Goal: Task Accomplishment & Management: Manage account settings

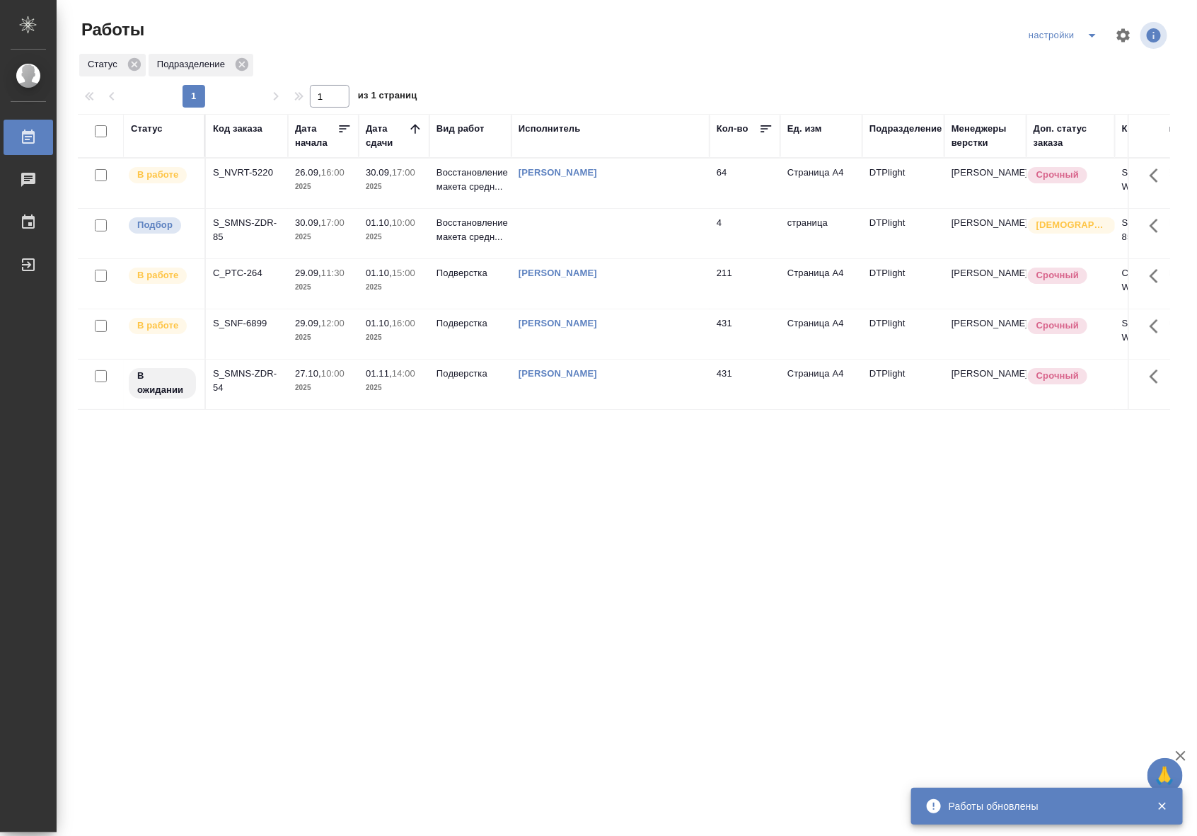
click at [376, 167] on p "30.09," at bounding box center [379, 172] width 26 height 11
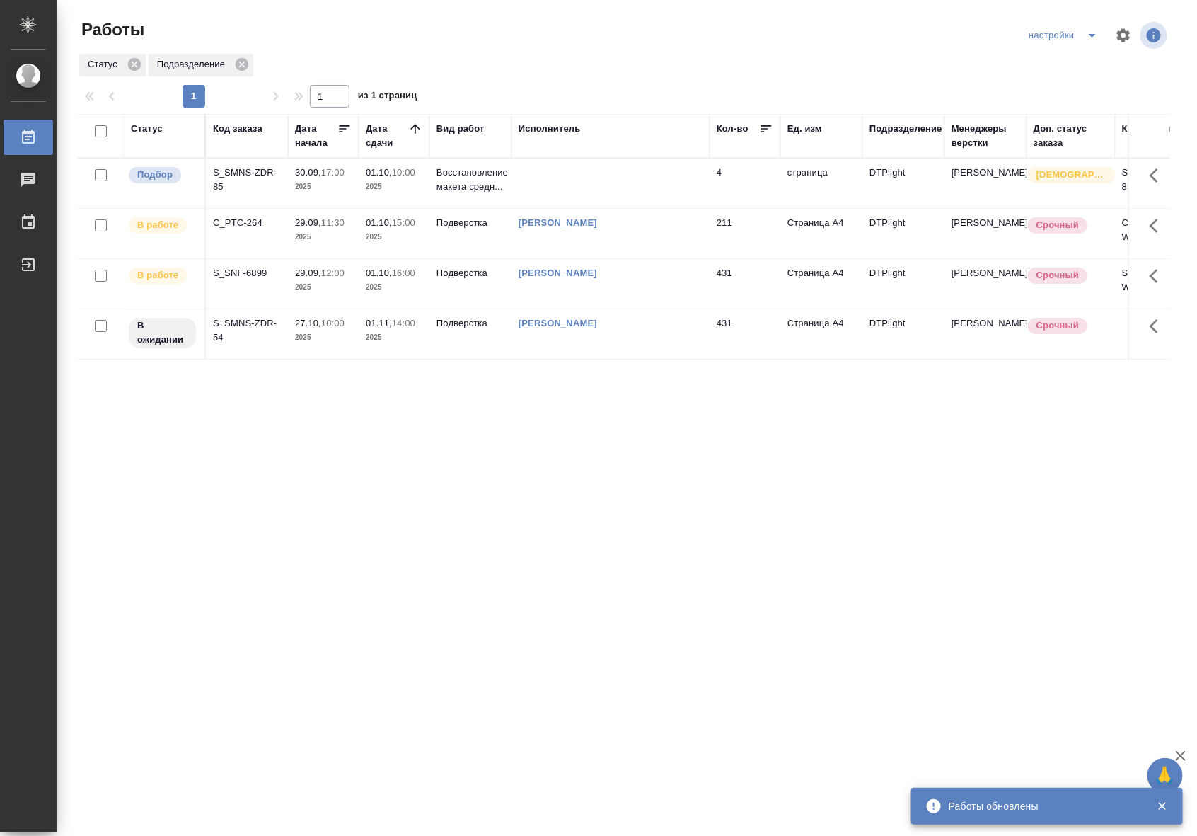
click at [964, 487] on div "Статус Код заказа Дата начала Дата сдачи Вид работ Исполнитель Кол-во Ед. изм П…" at bounding box center [624, 369] width 1093 height 510
click at [465, 280] on p "Подверстка" at bounding box center [471, 273] width 68 height 14
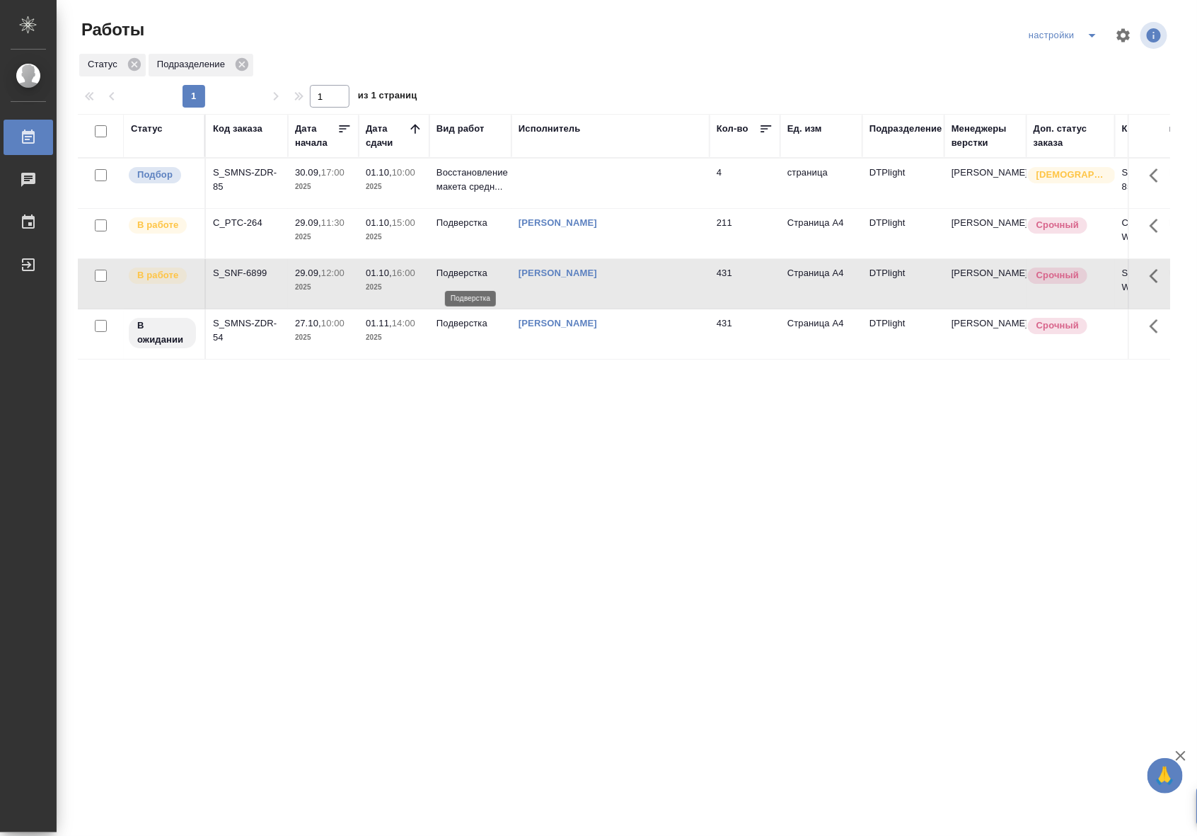
click at [465, 280] on p "Подверстка" at bounding box center [471, 273] width 68 height 14
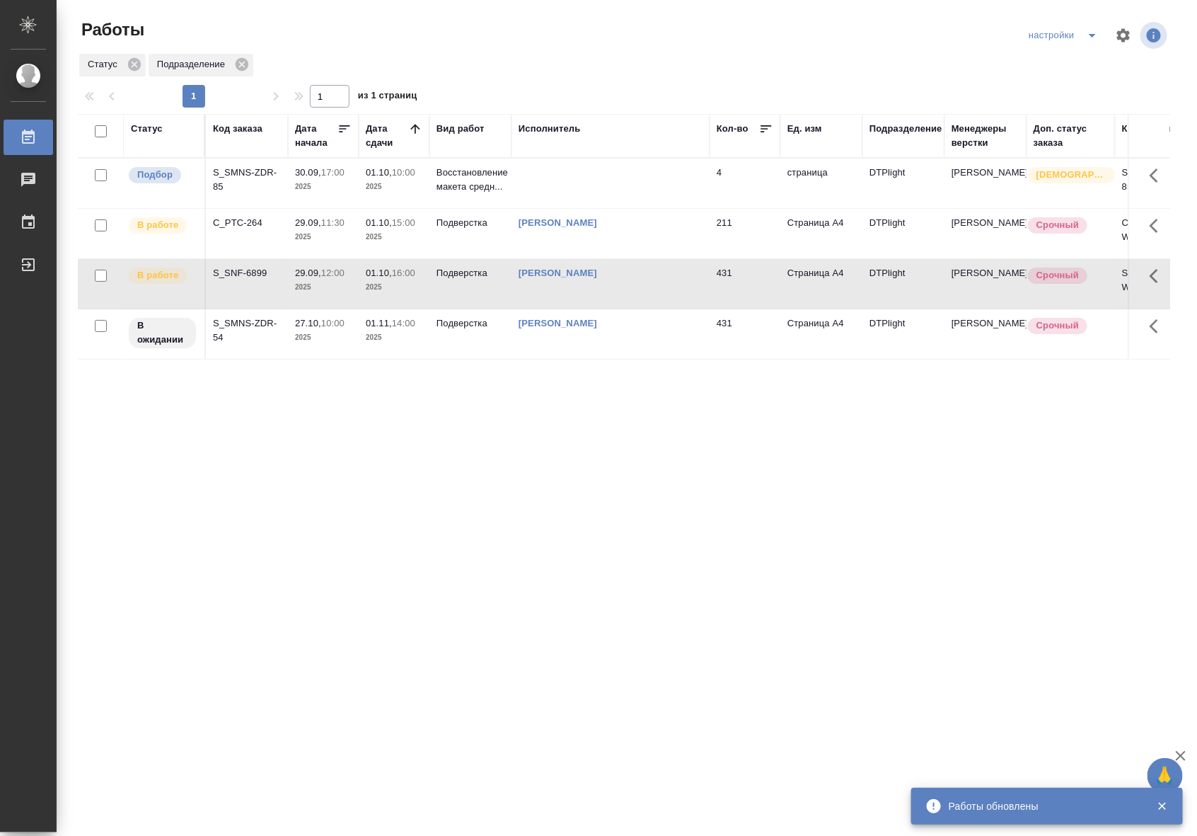
click at [588, 243] on td "[PERSON_NAME]" at bounding box center [611, 234] width 198 height 50
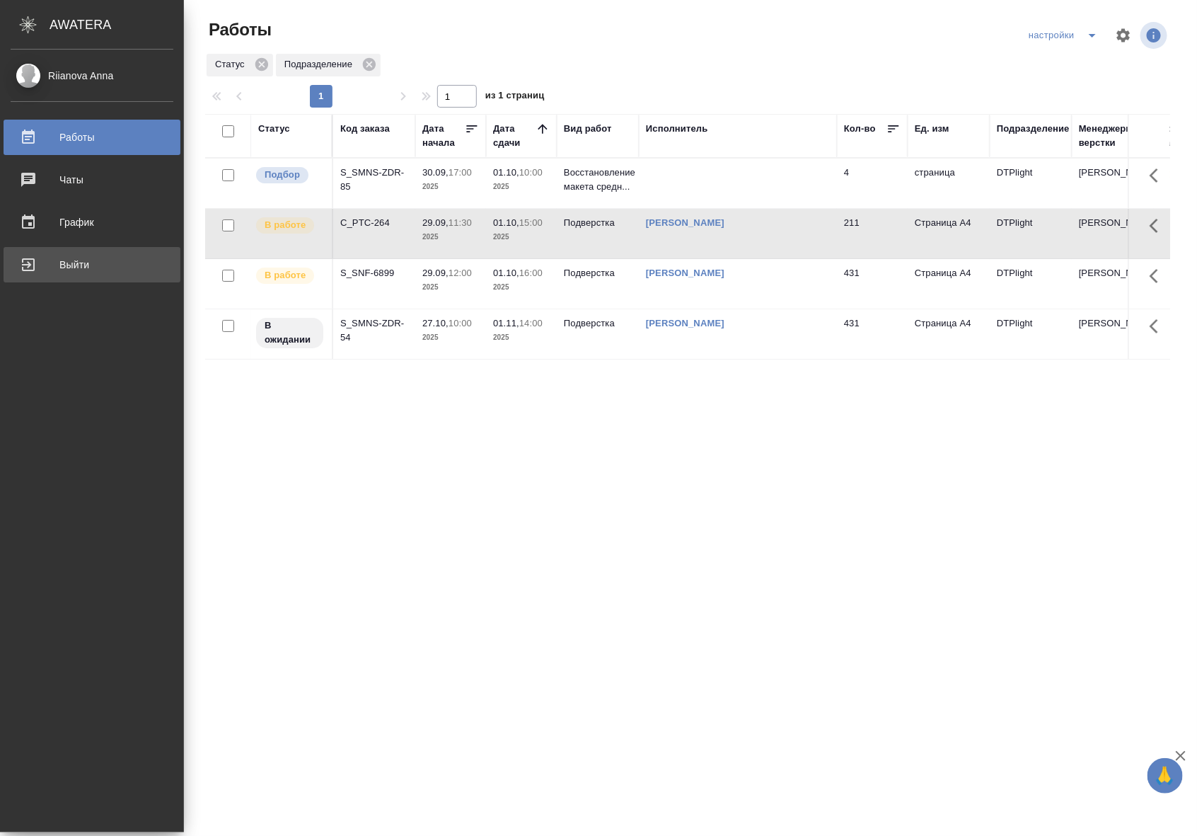
click at [34, 266] on div "Выйти" at bounding box center [92, 264] width 163 height 21
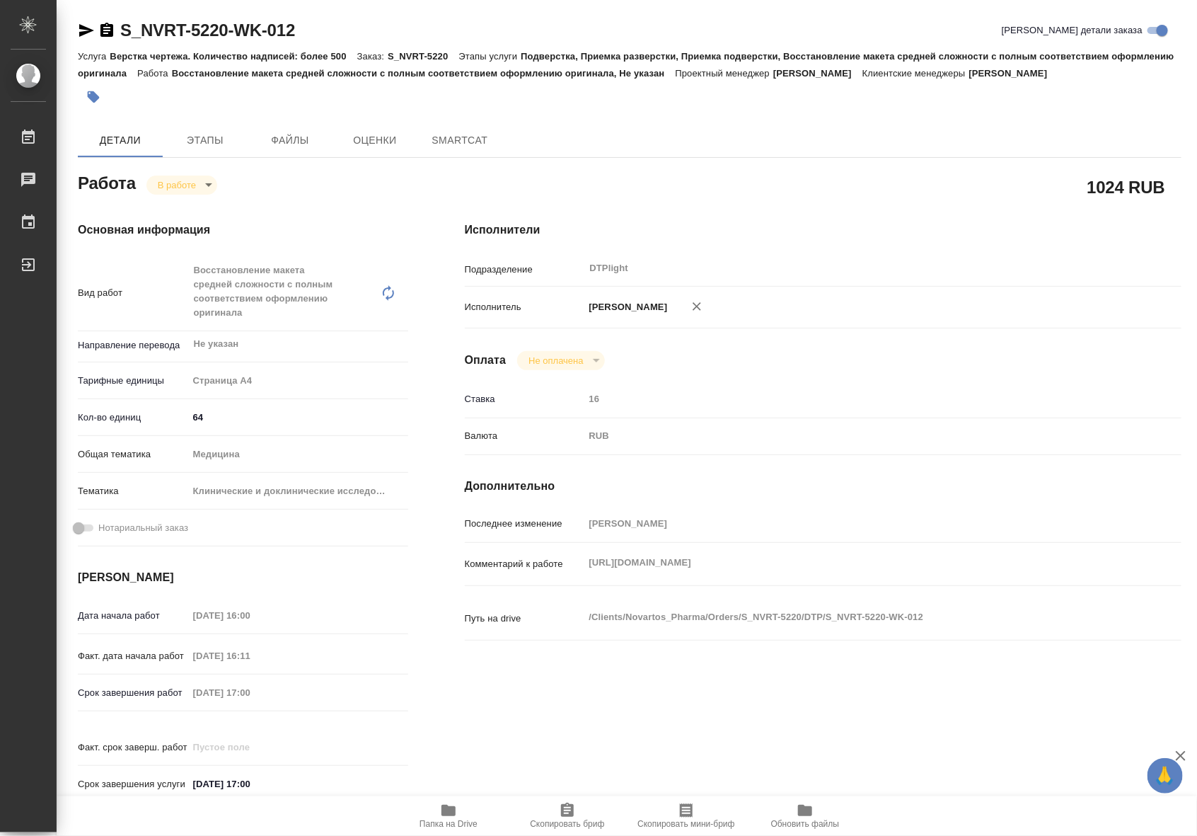
type textarea "x"
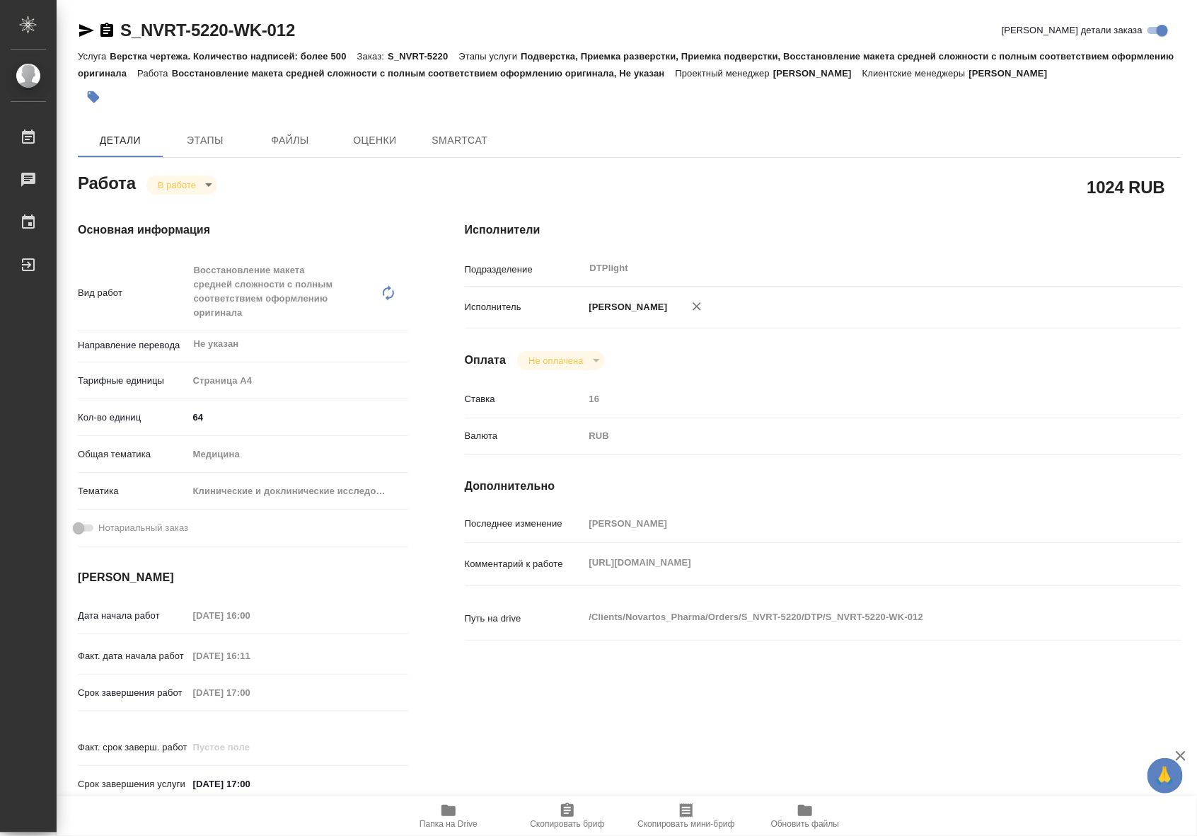
type textarea "x"
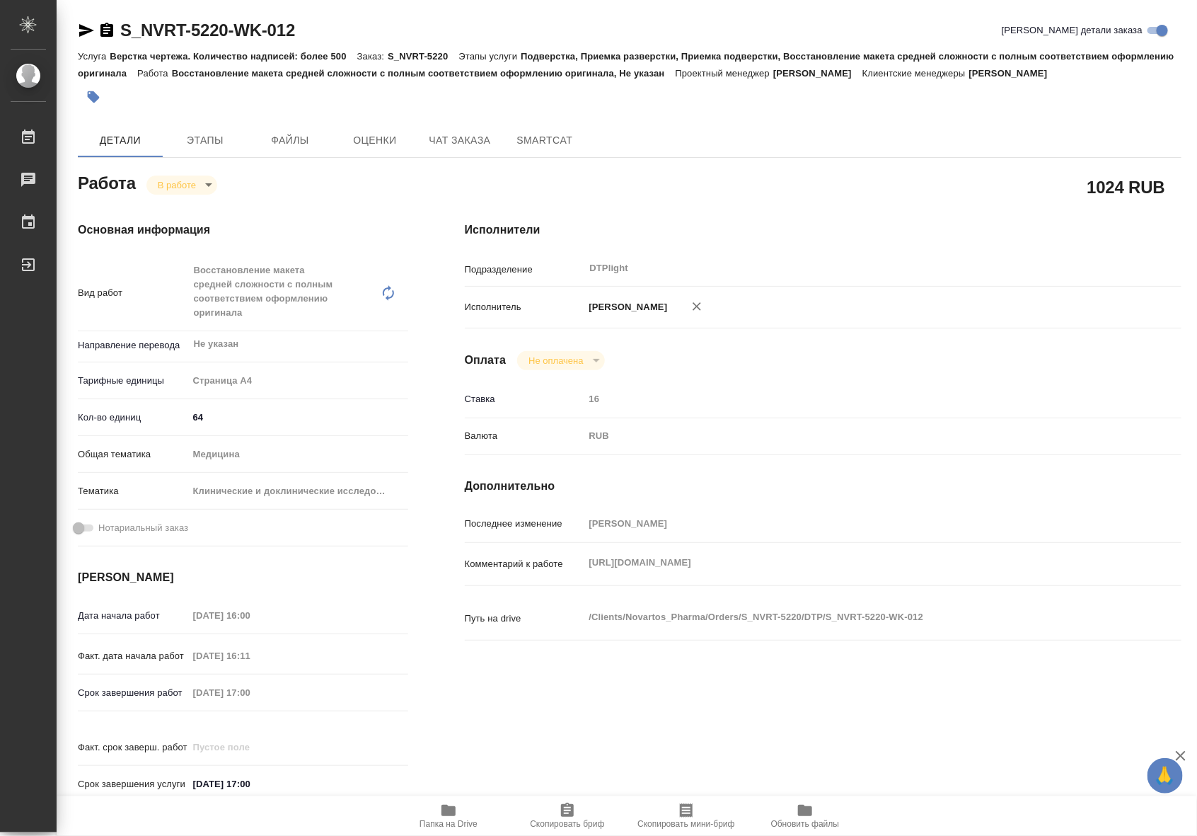
click at [87, 25] on icon "button" at bounding box center [86, 30] width 17 height 17
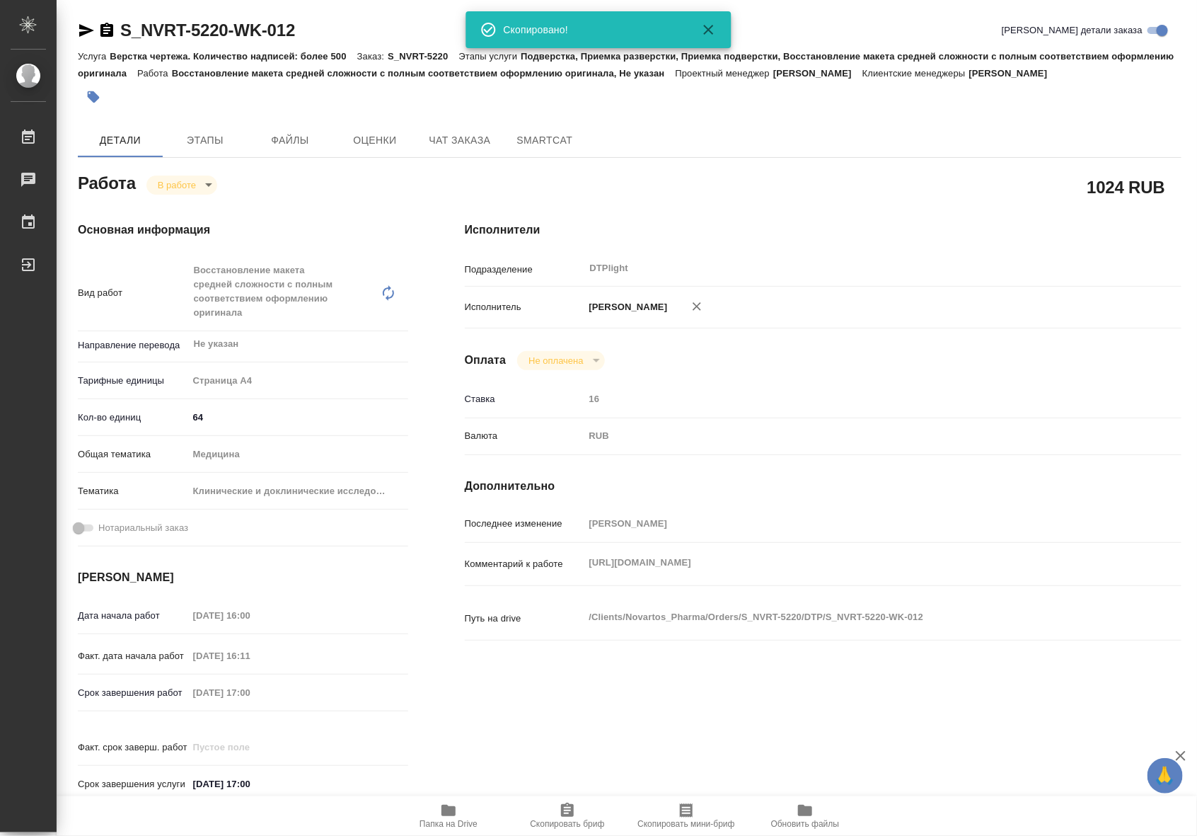
type textarea "x"
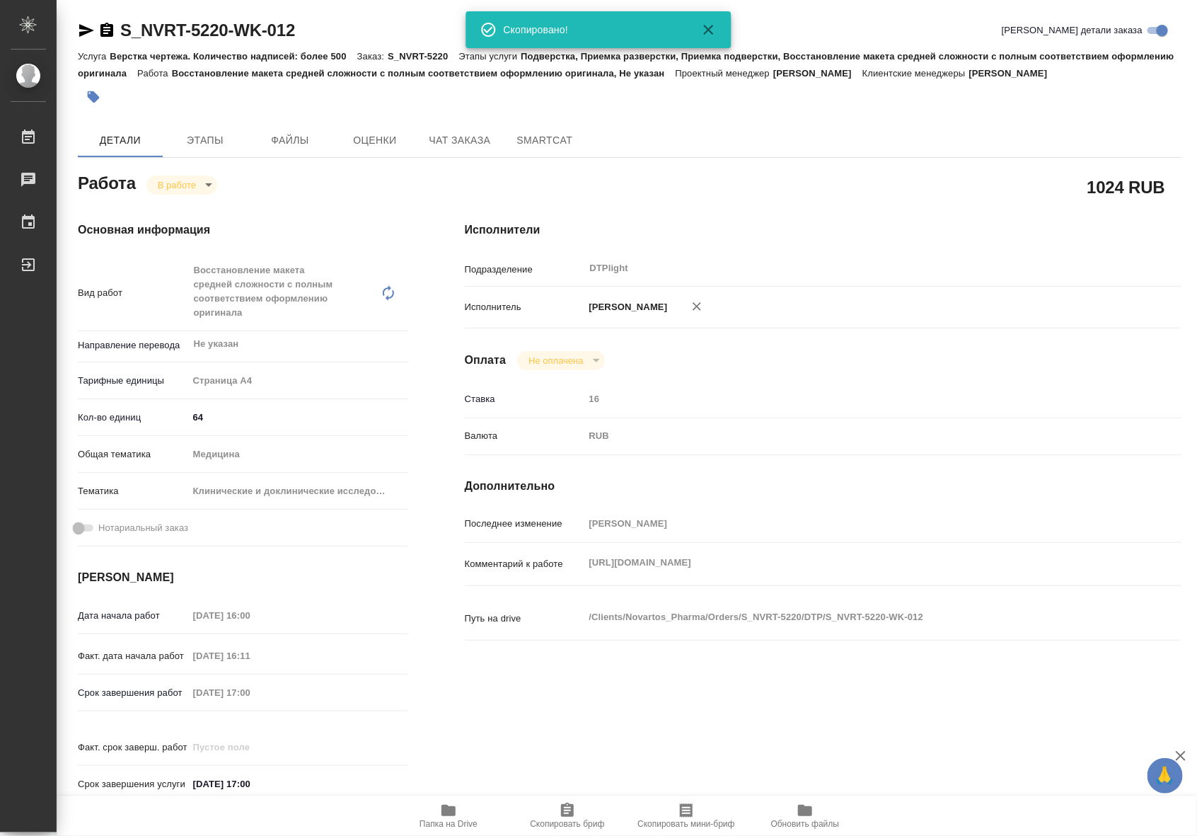
type textarea "x"
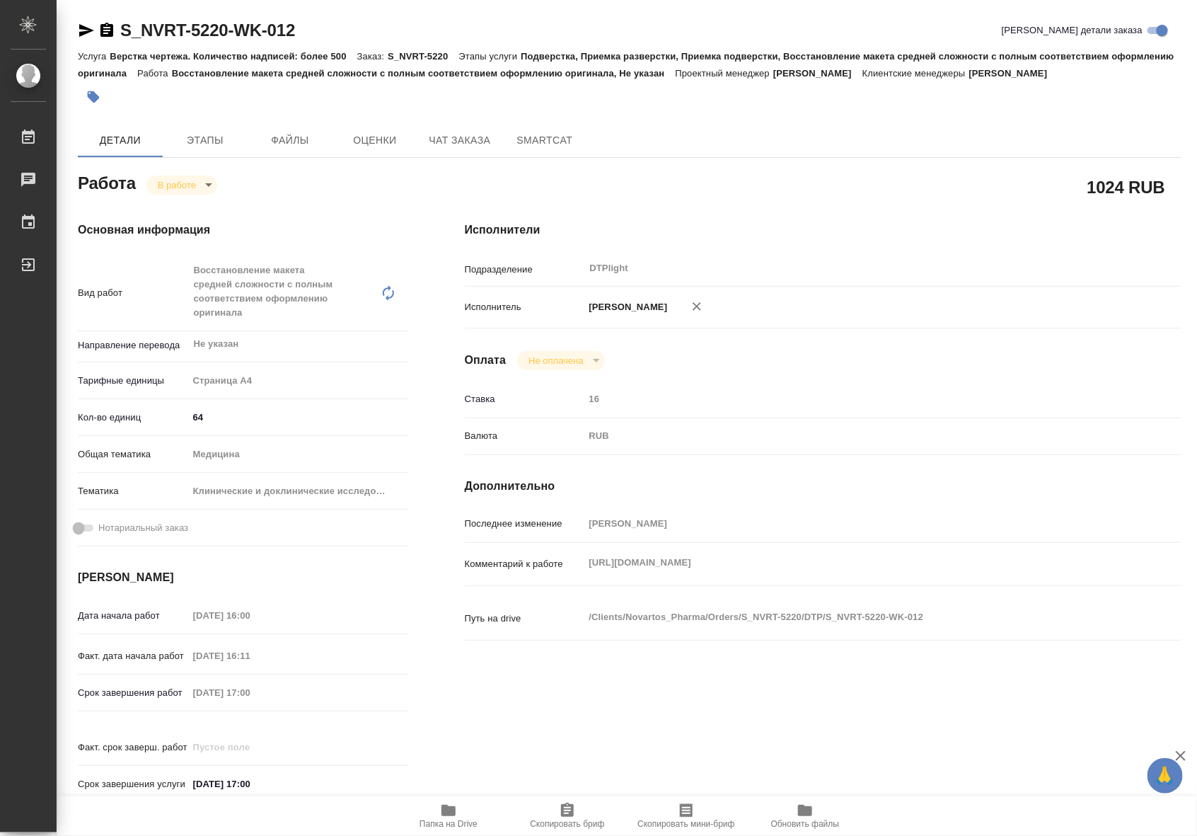
click at [464, 810] on span "Папка на Drive" at bounding box center [449, 815] width 102 height 27
click at [185, 185] on body "🙏 .cls-1 fill:#fff; AWATERA Riianova Anna Работы 0 Чаты График Выйти S_NVRT-522…" at bounding box center [598, 418] width 1197 height 836
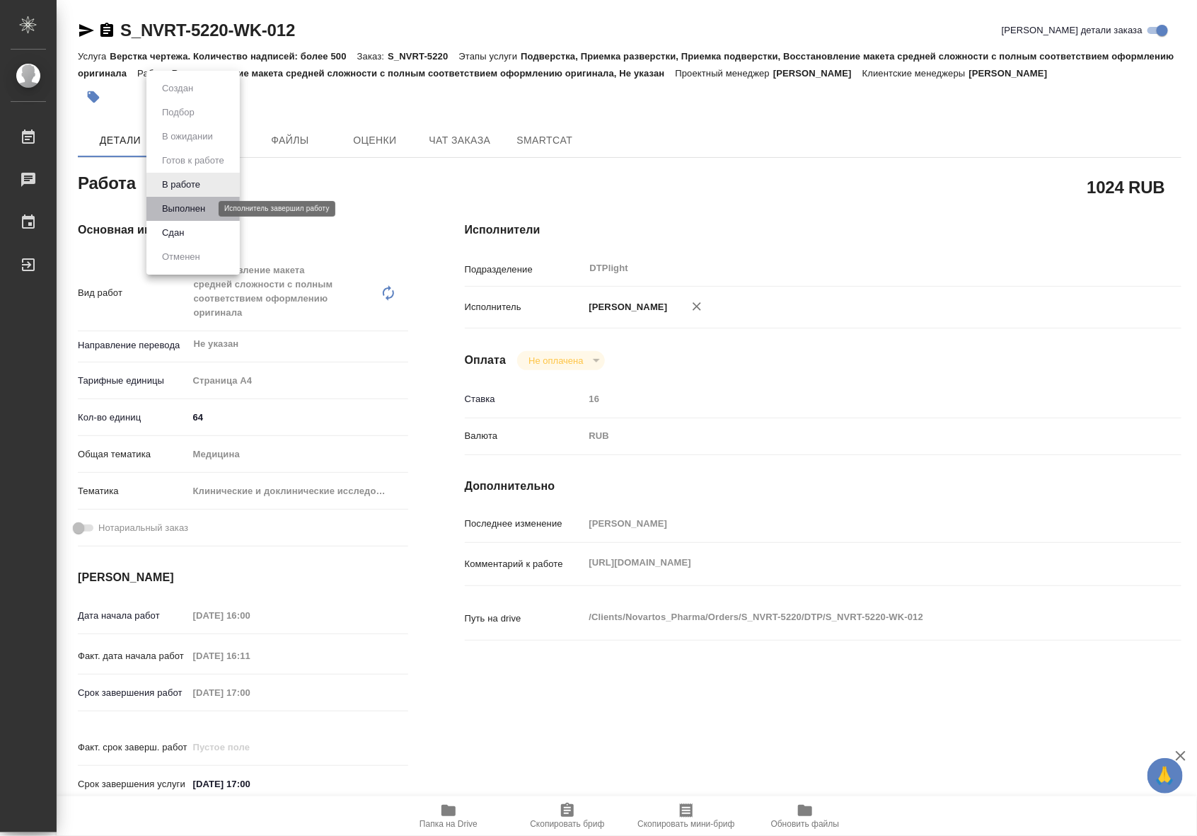
click at [178, 209] on button "Выполнен" at bounding box center [184, 209] width 52 height 16
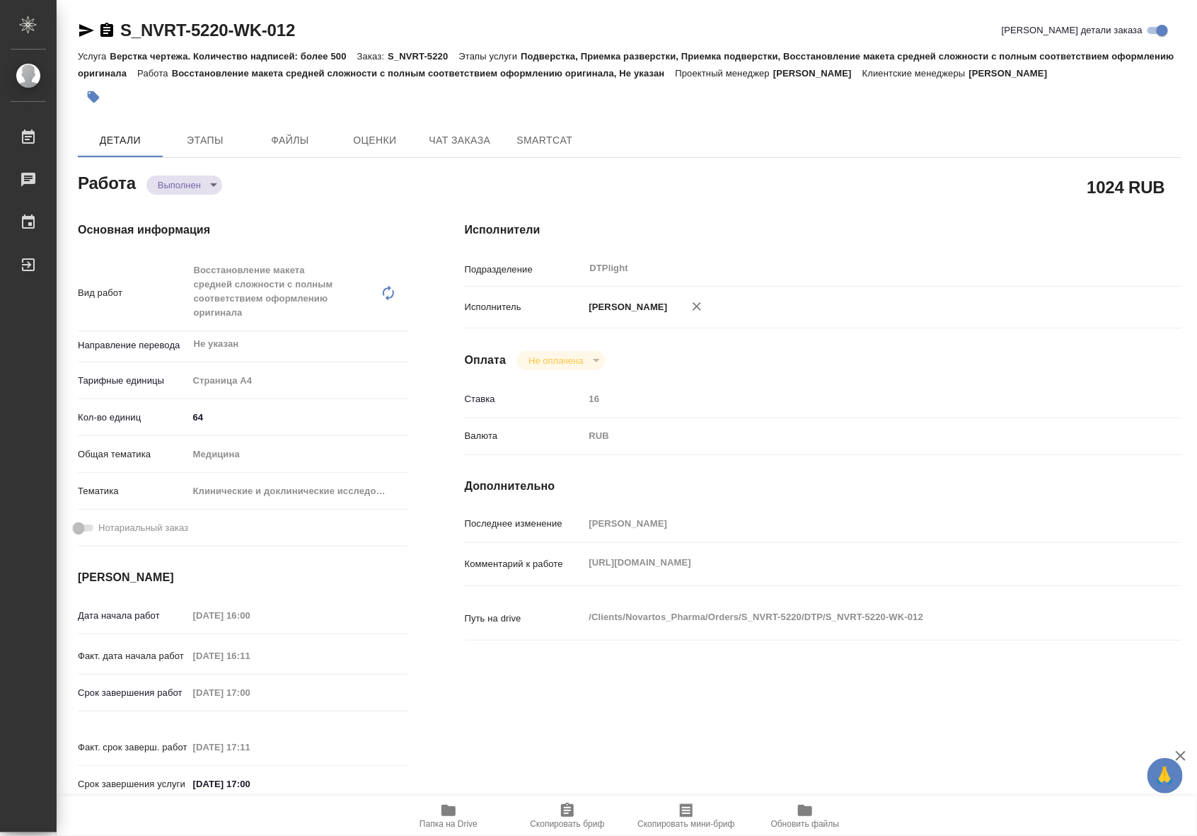
type textarea "x"
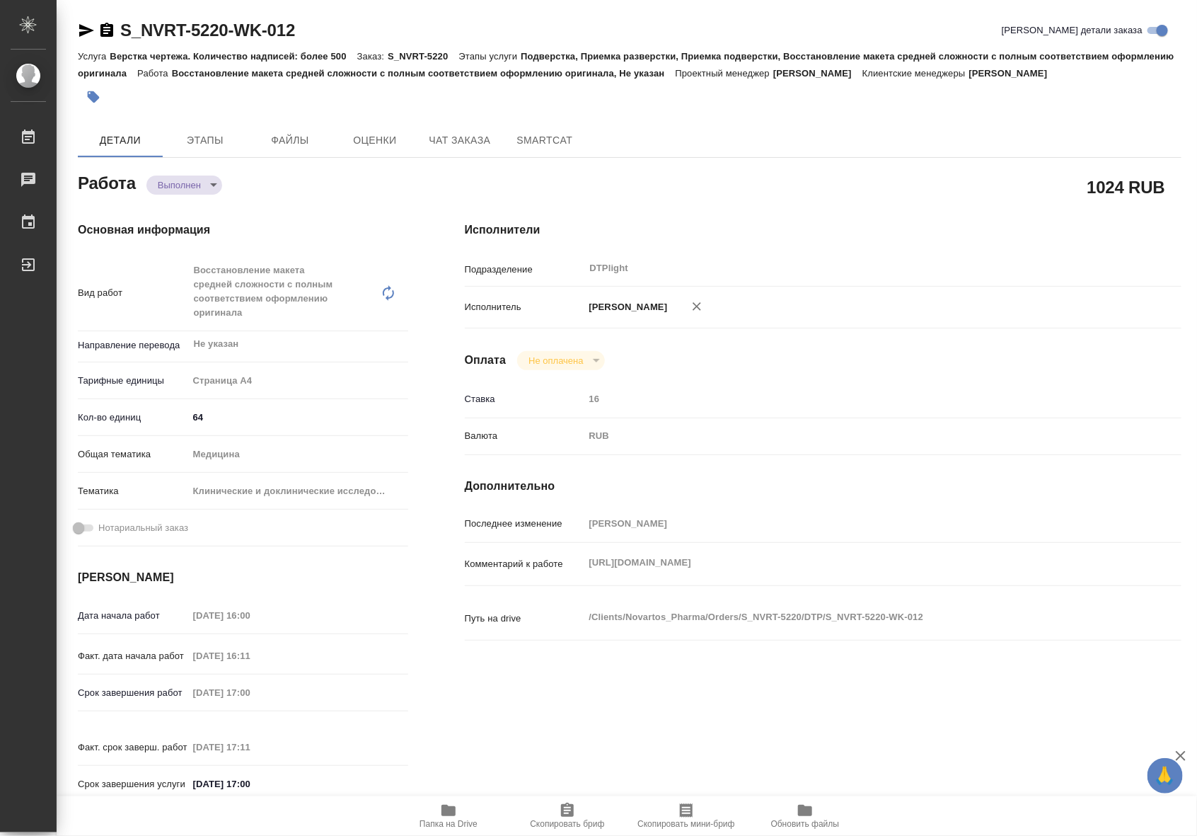
type textarea "x"
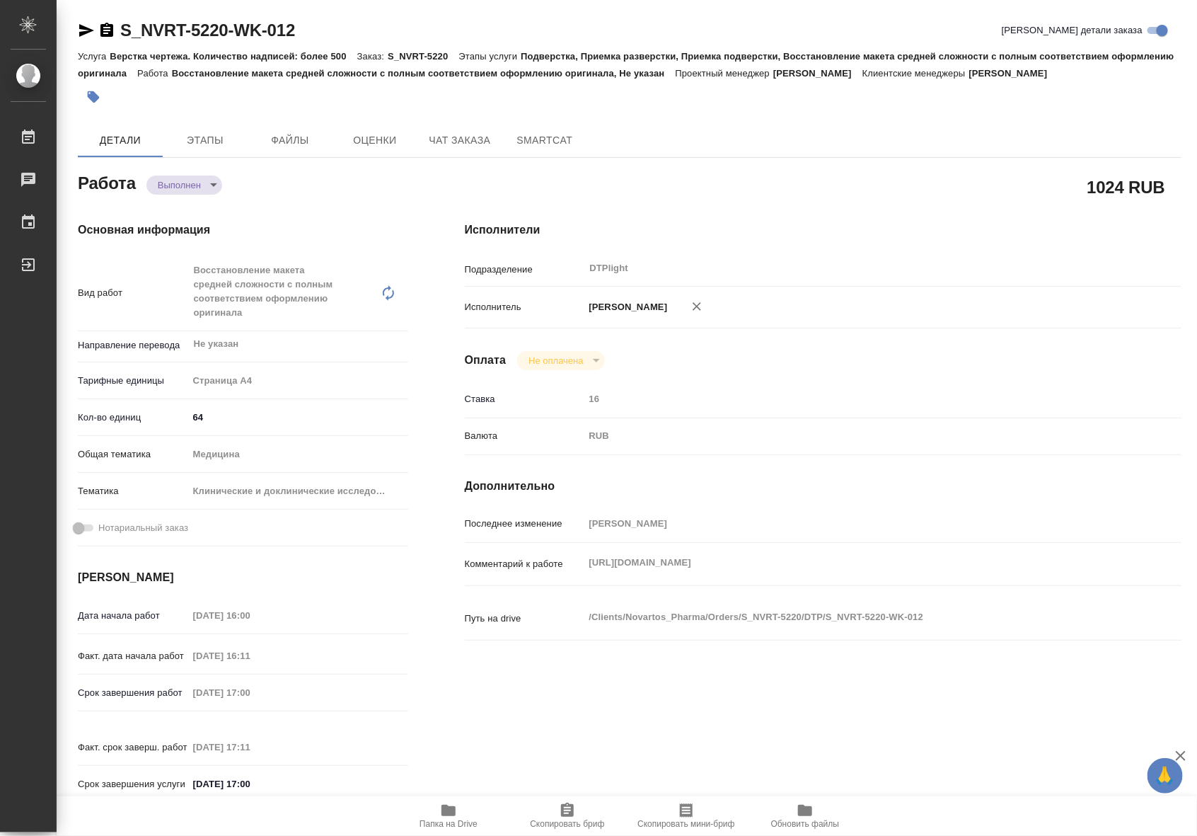
type textarea "x"
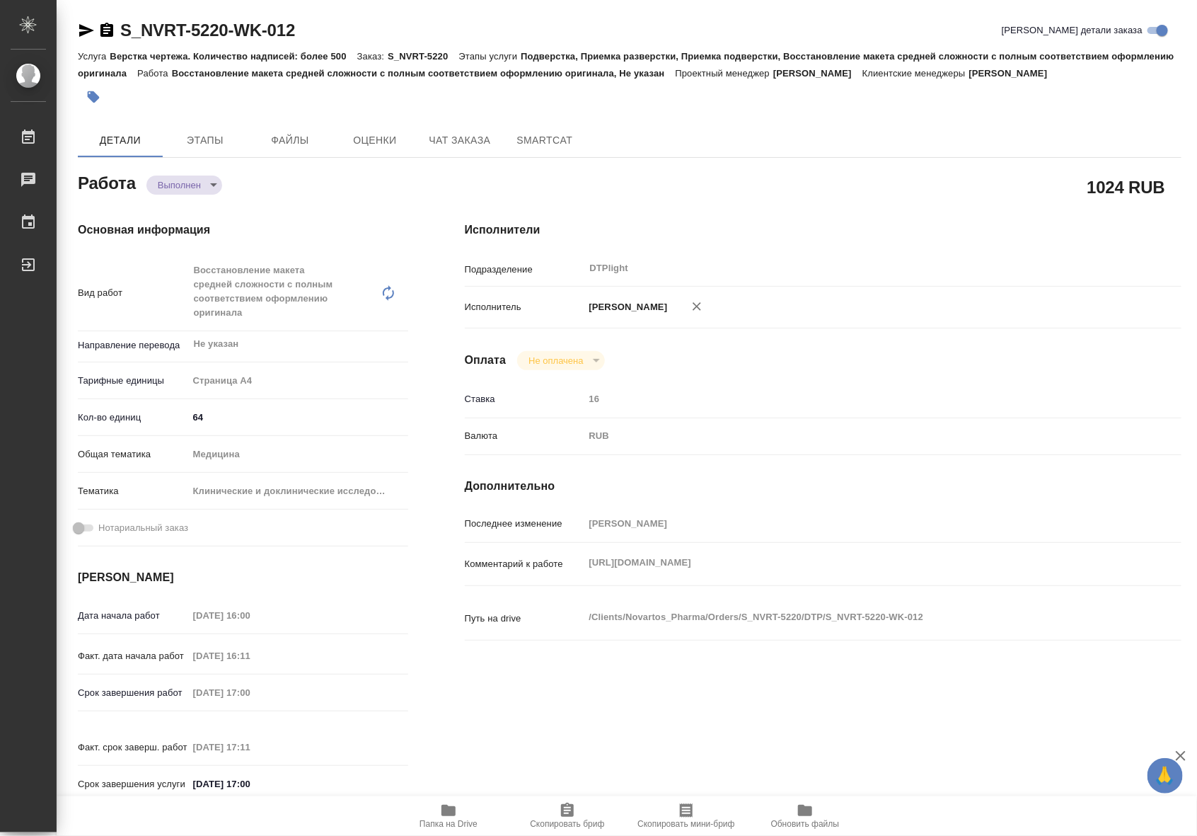
type textarea "x"
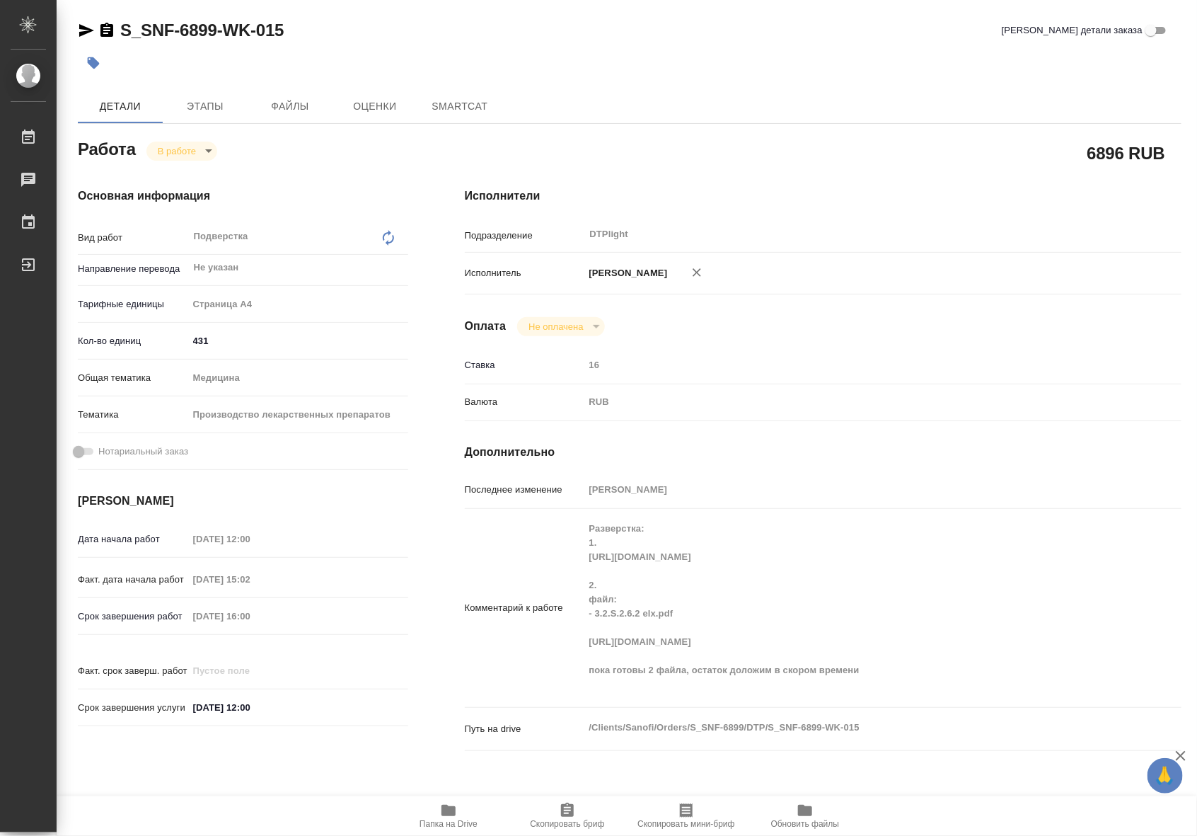
type textarea "x"
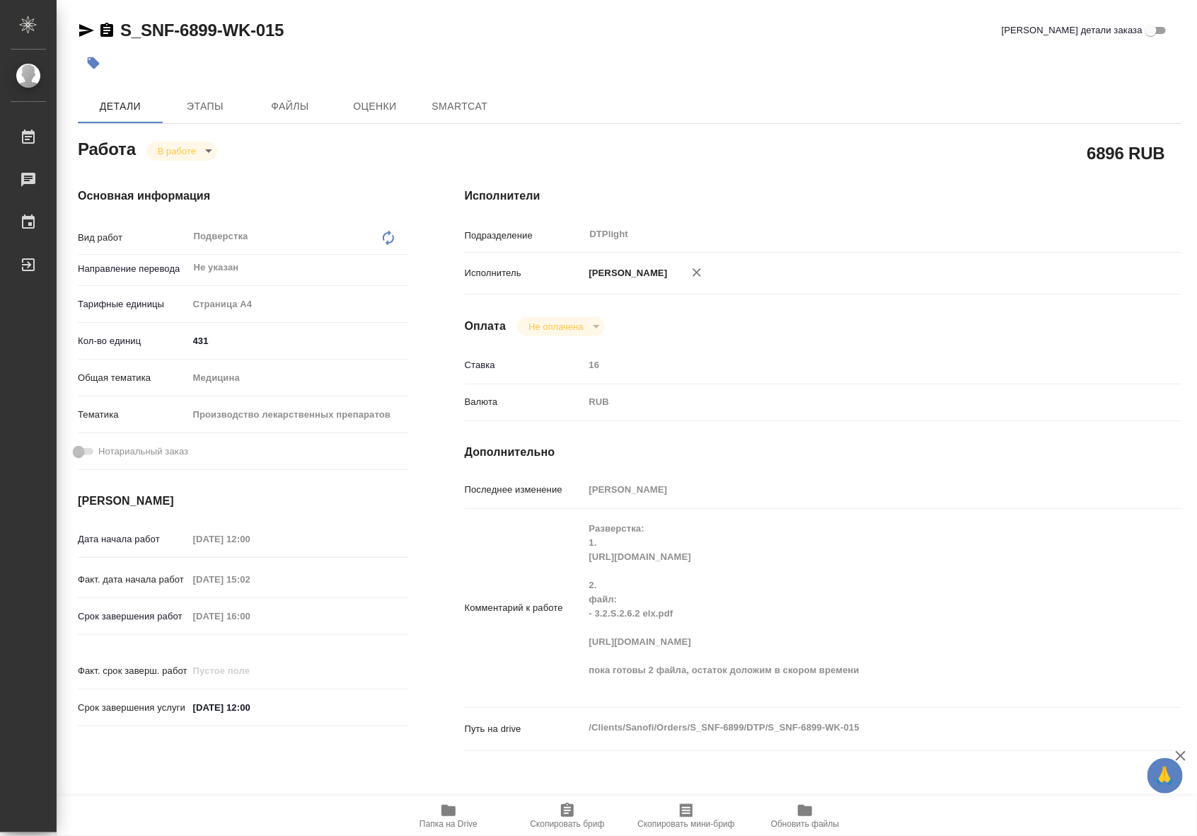
type textarea "x"
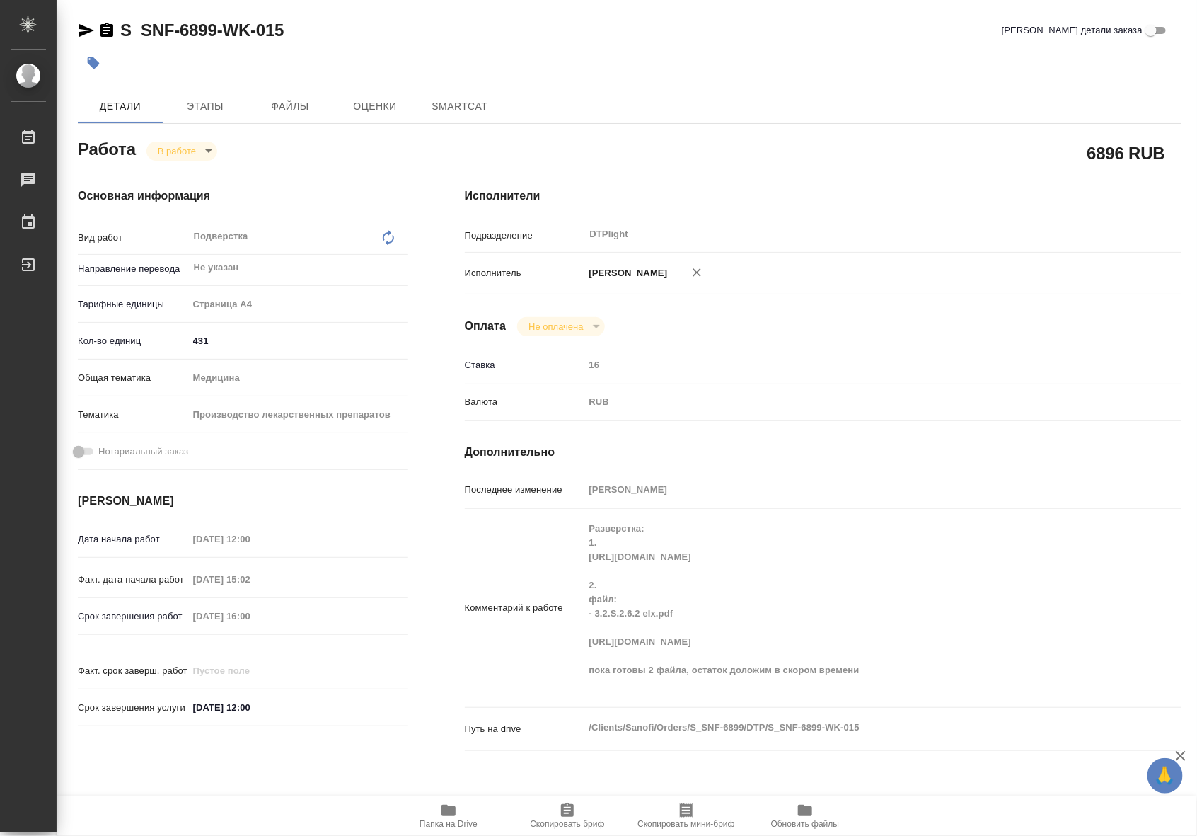
type textarea "x"
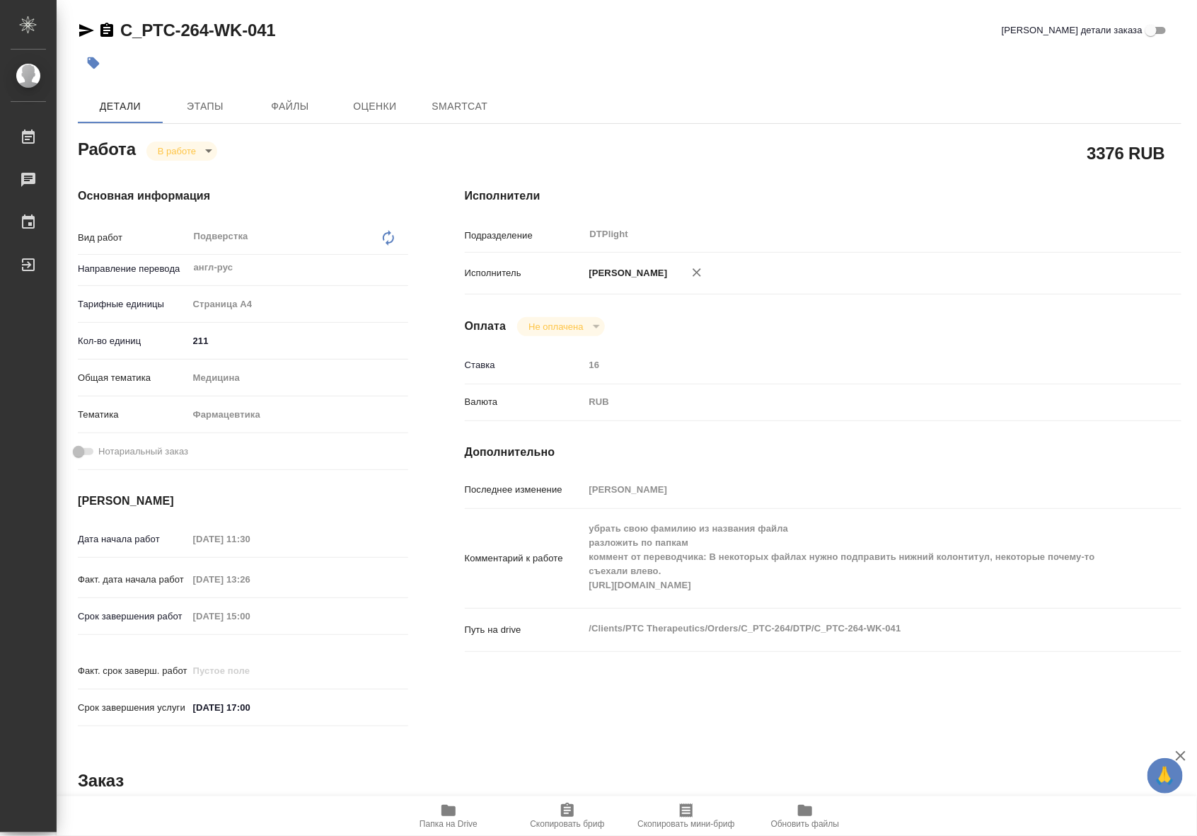
type textarea "x"
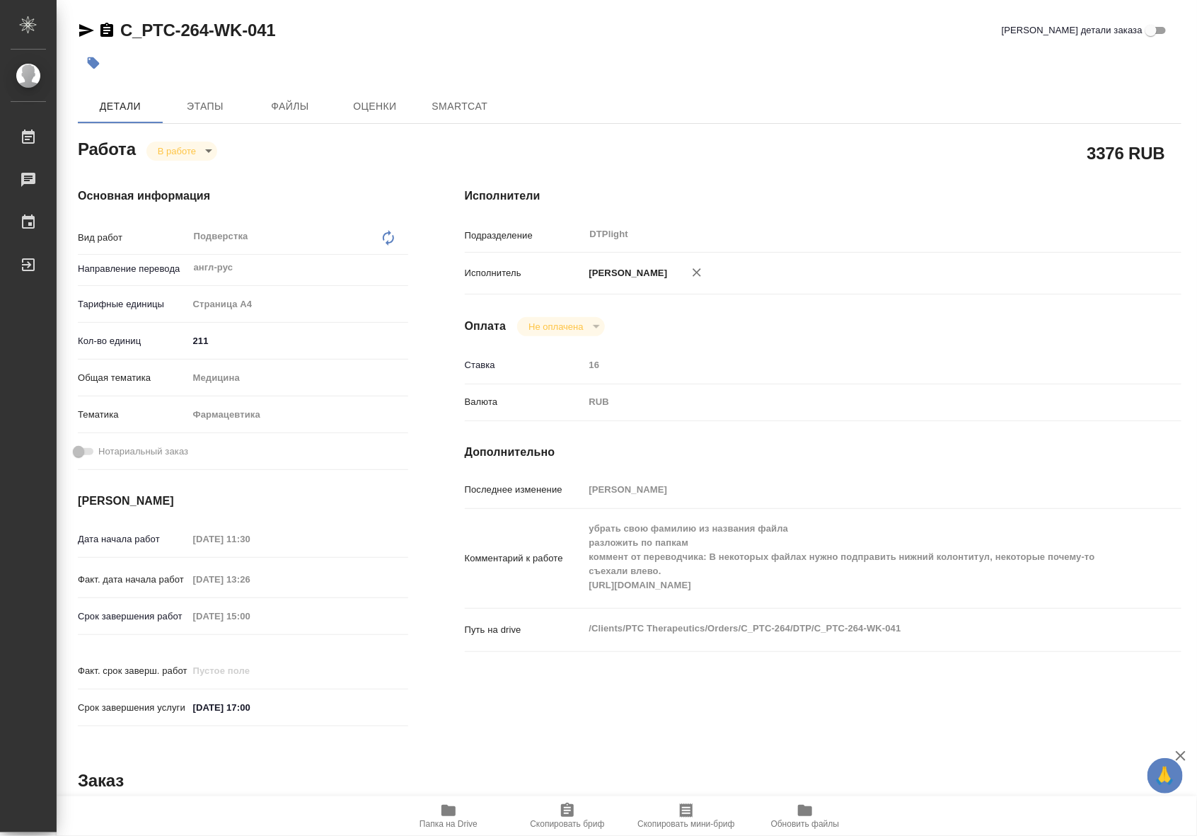
type textarea "x"
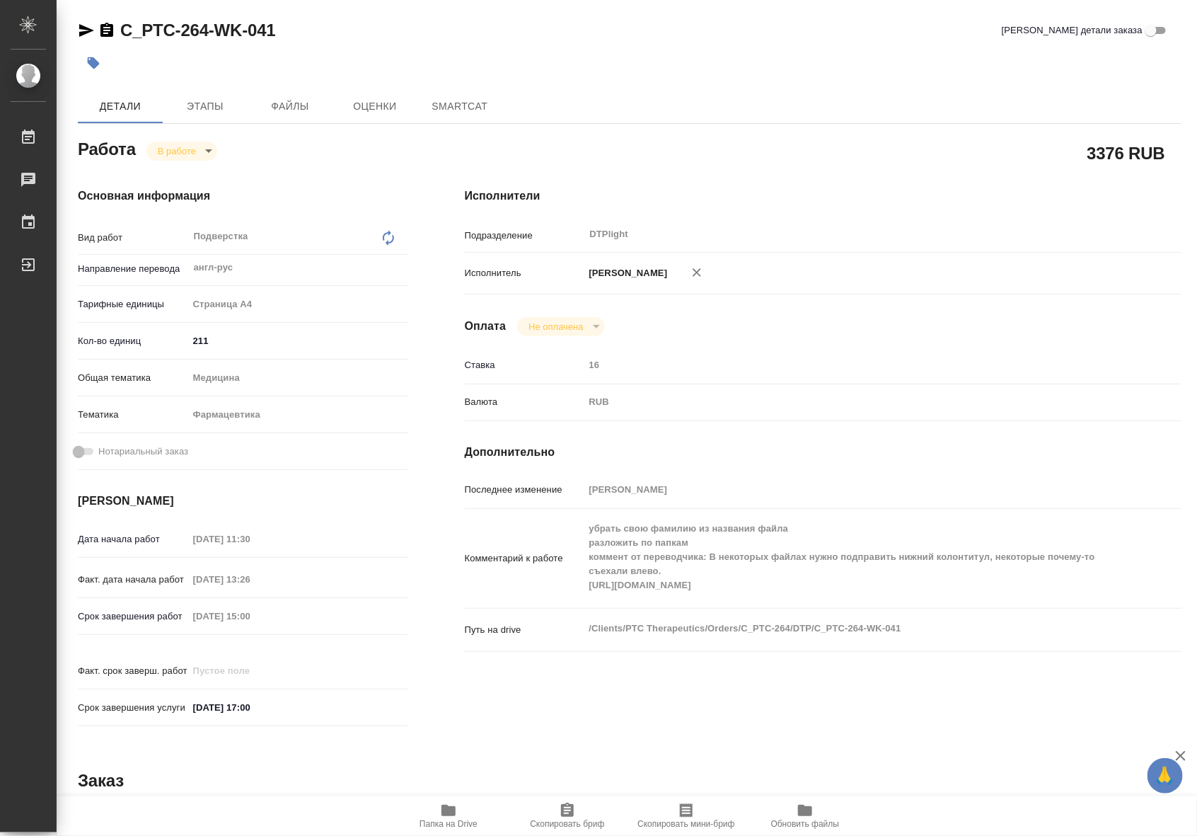
type textarea "x"
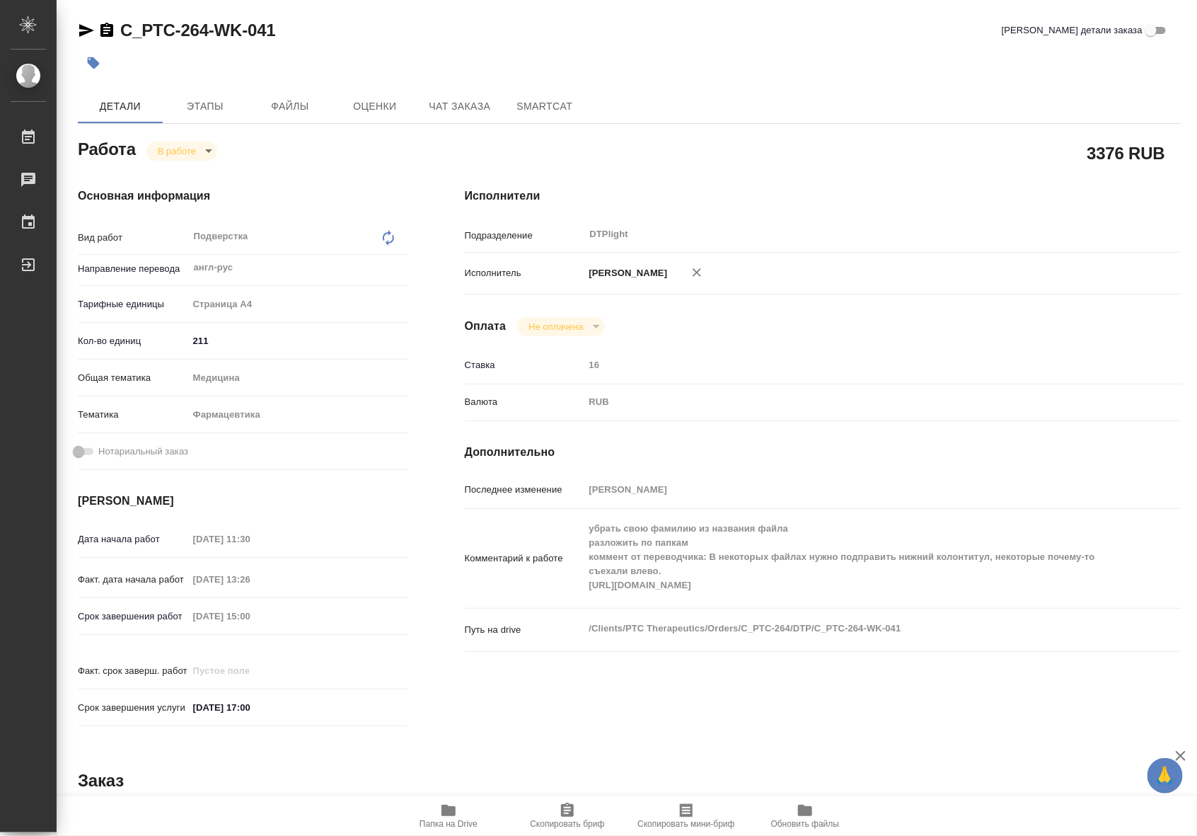
type textarea "x"
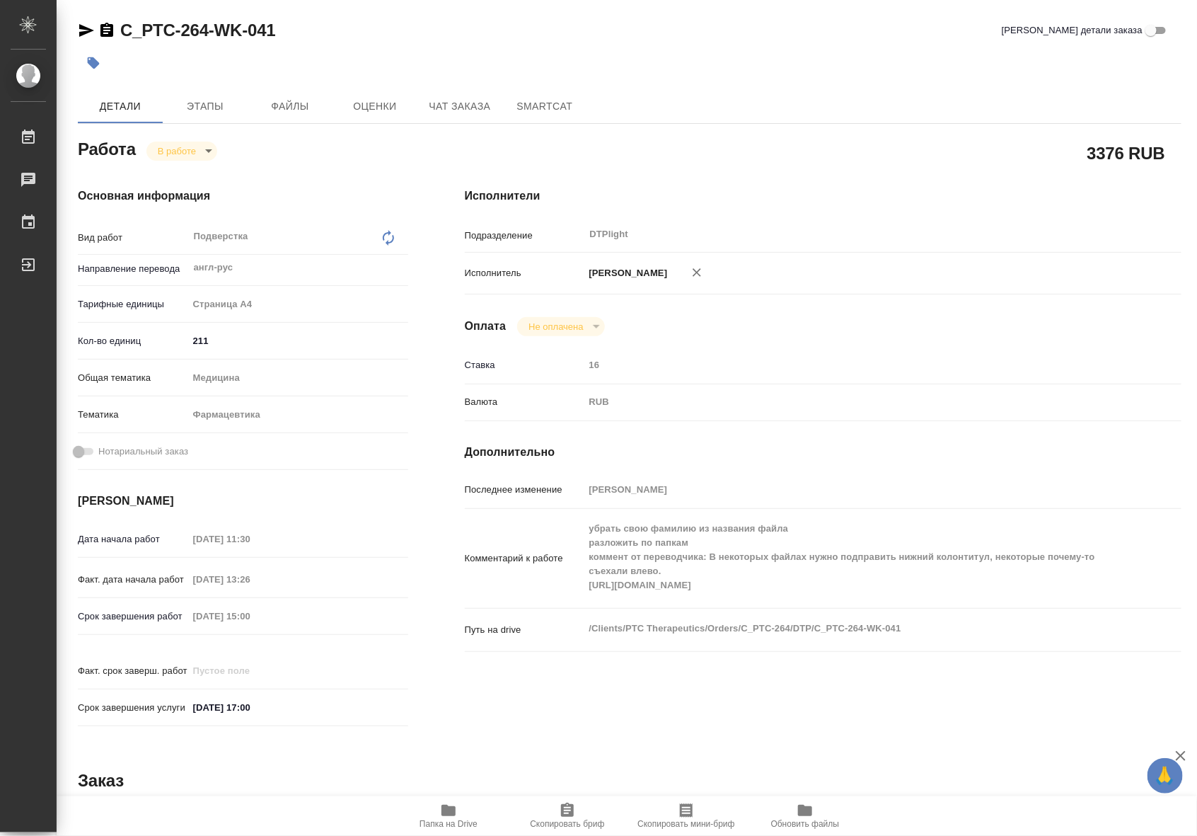
type textarea "x"
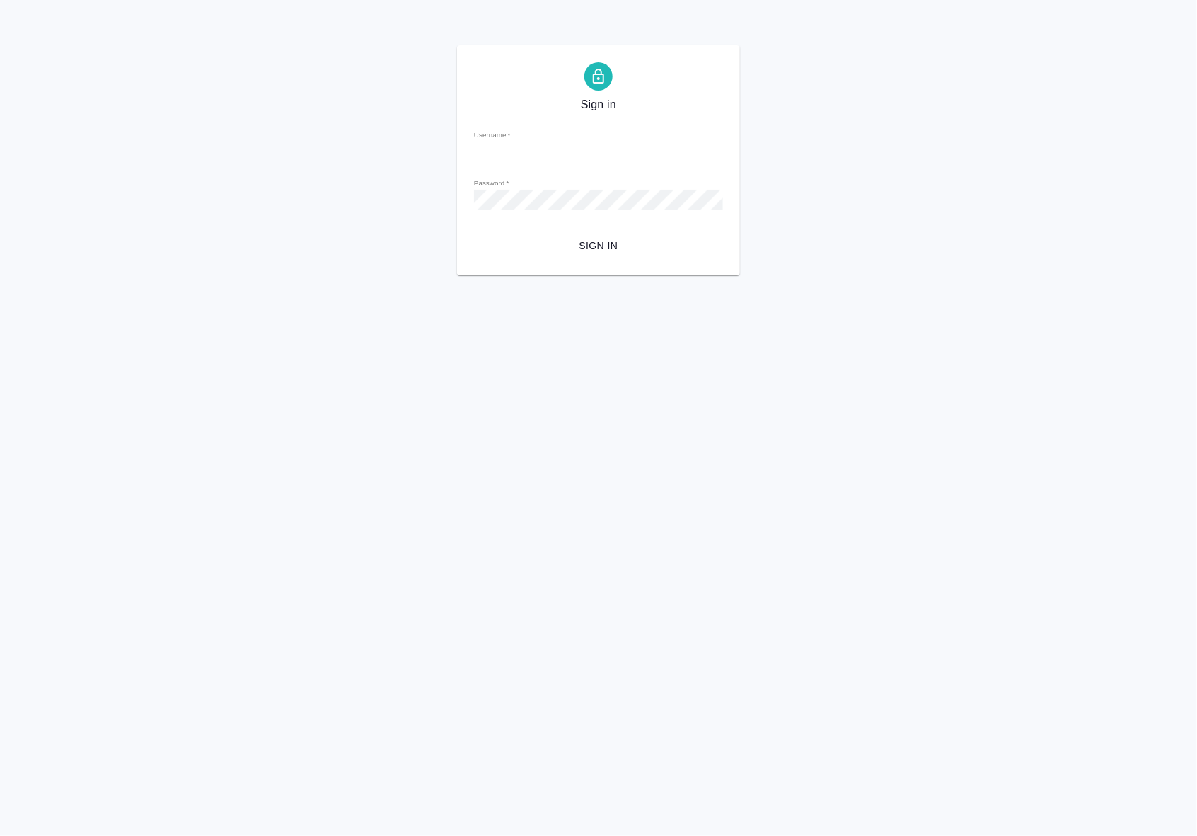
type input "a.riianova@awatera.com"
click at [595, 244] on span "Sign in" at bounding box center [598, 246] width 226 height 18
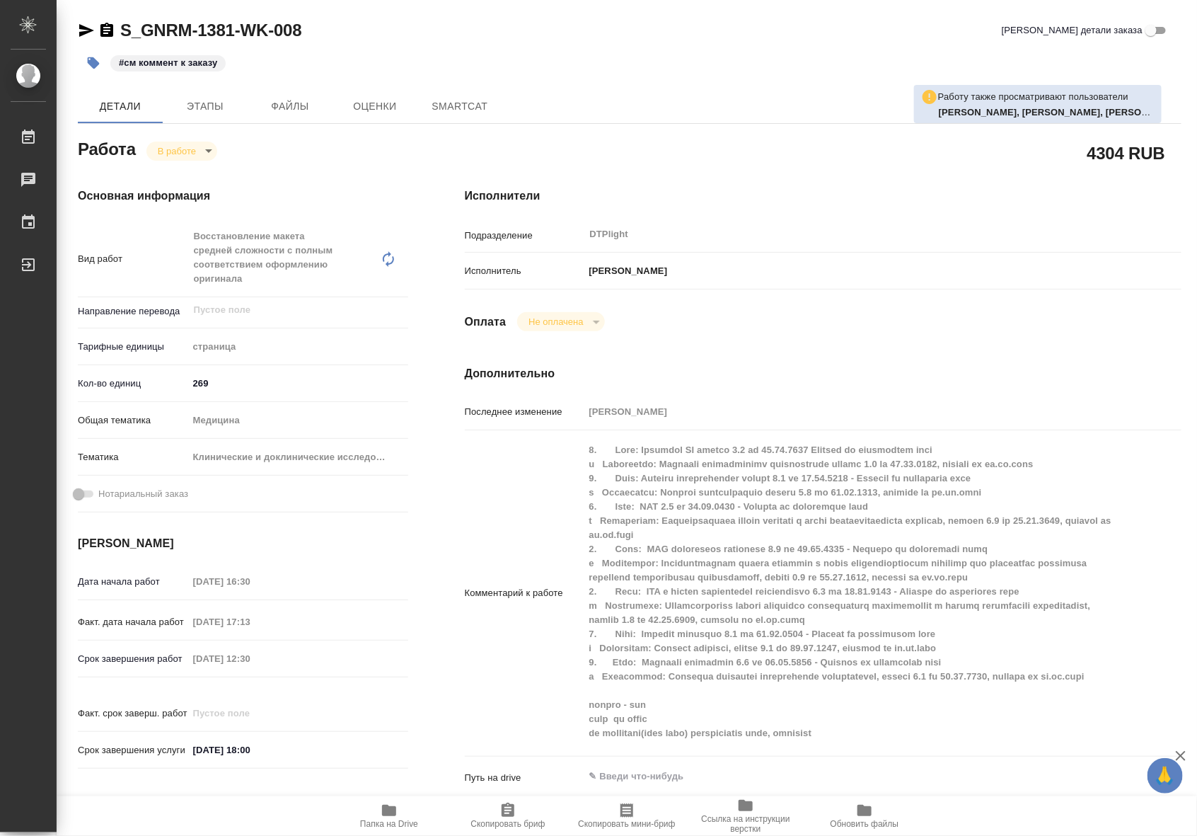
type textarea "x"
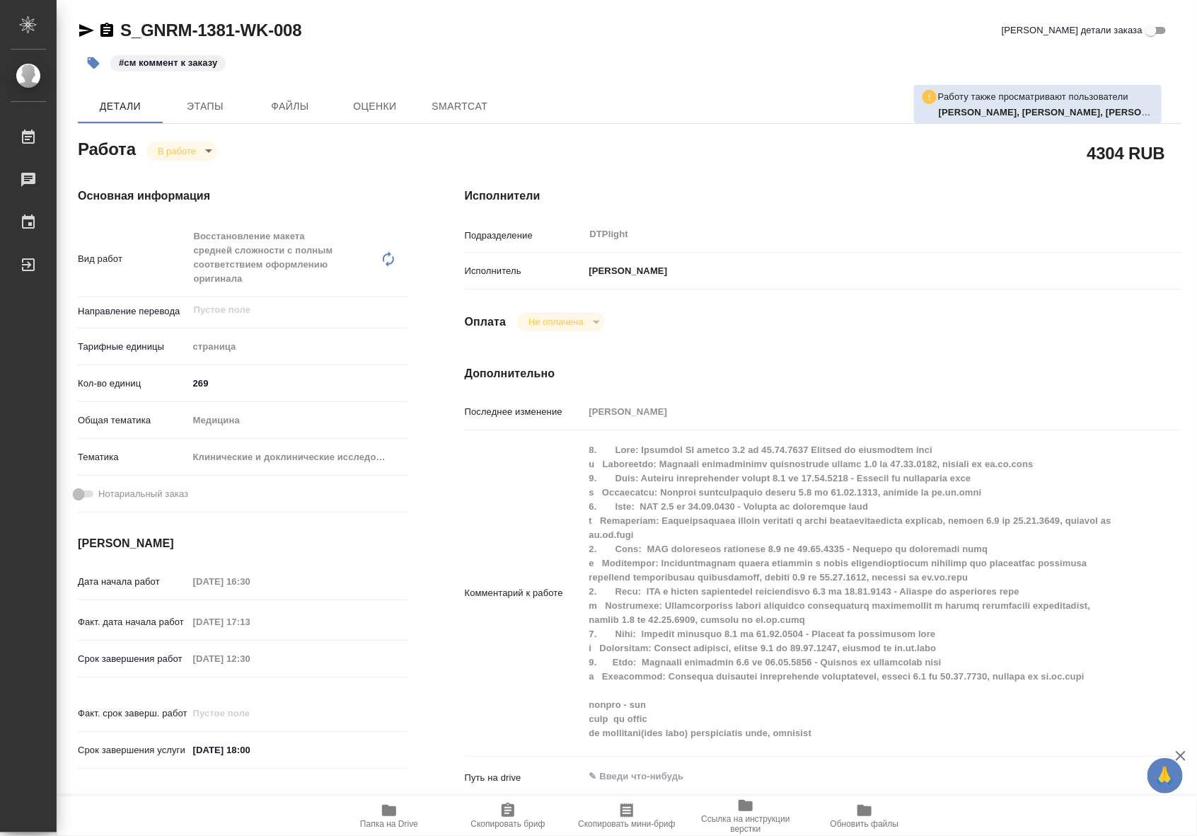
type textarea "x"
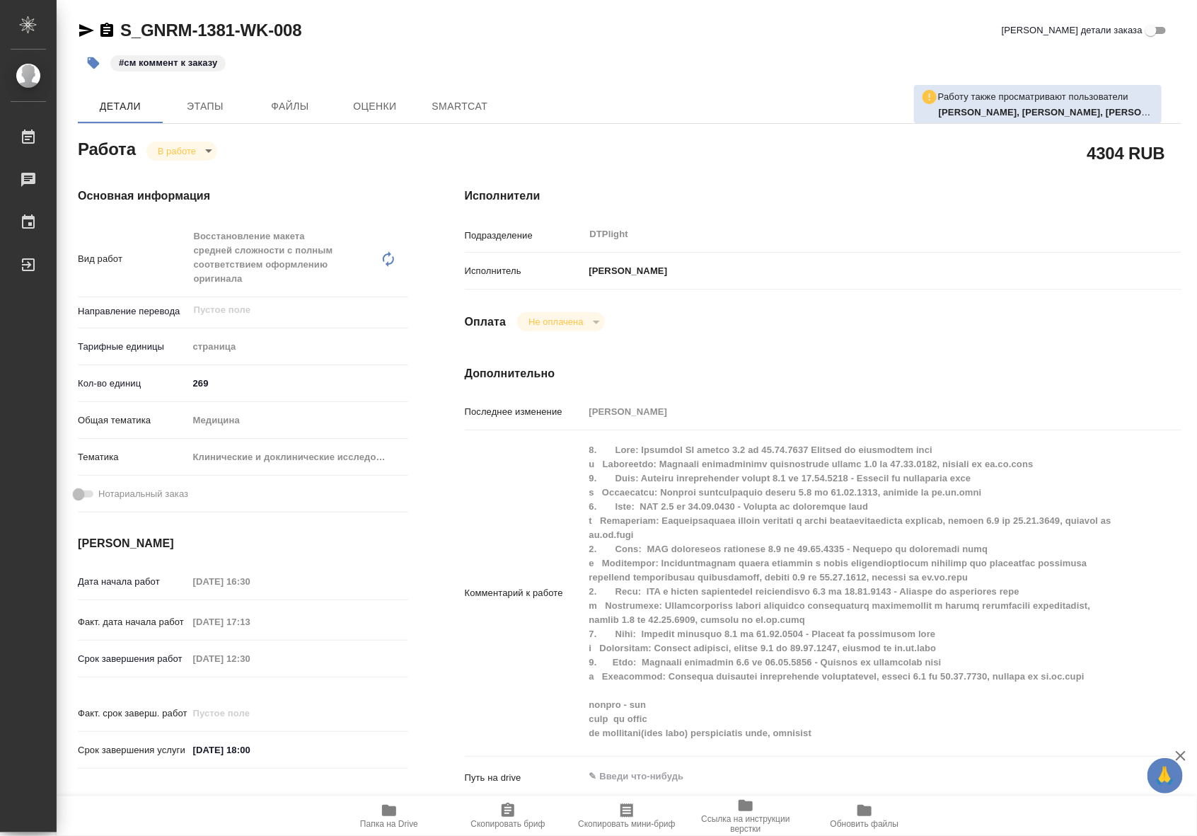
type textarea "x"
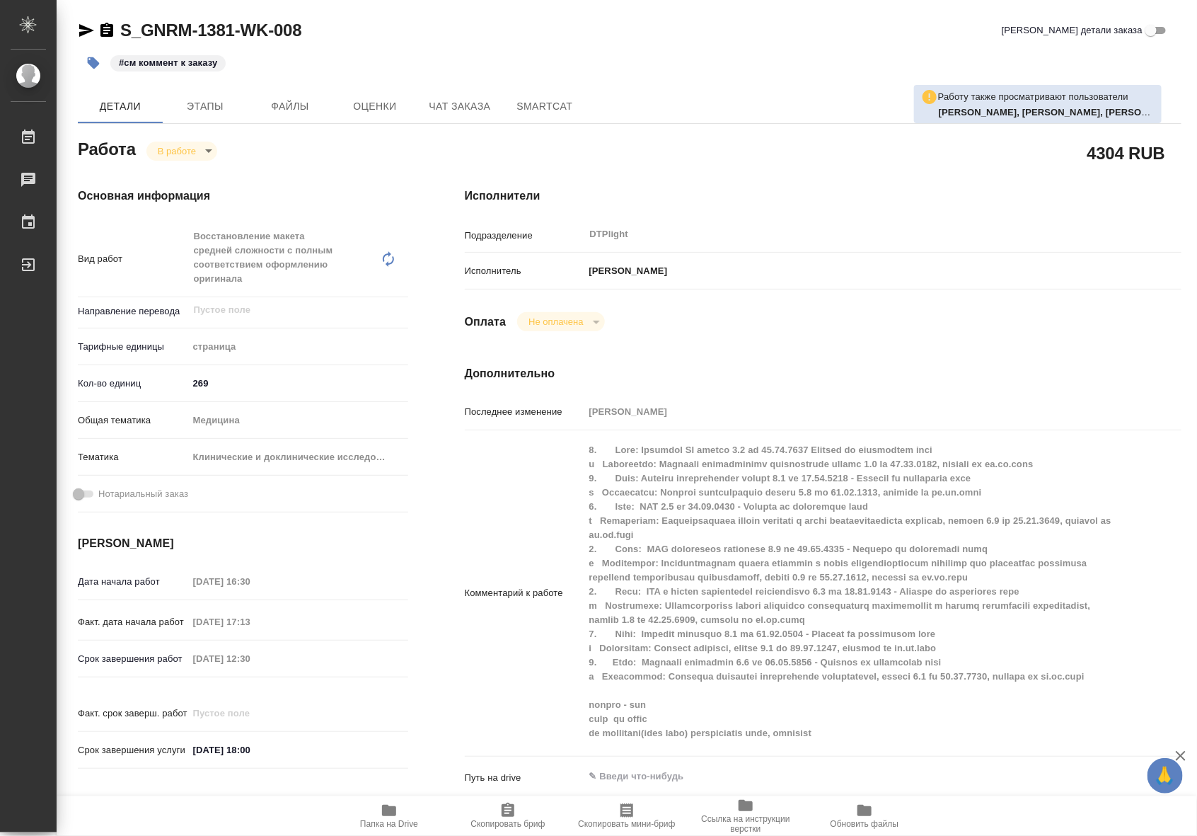
type textarea "x"
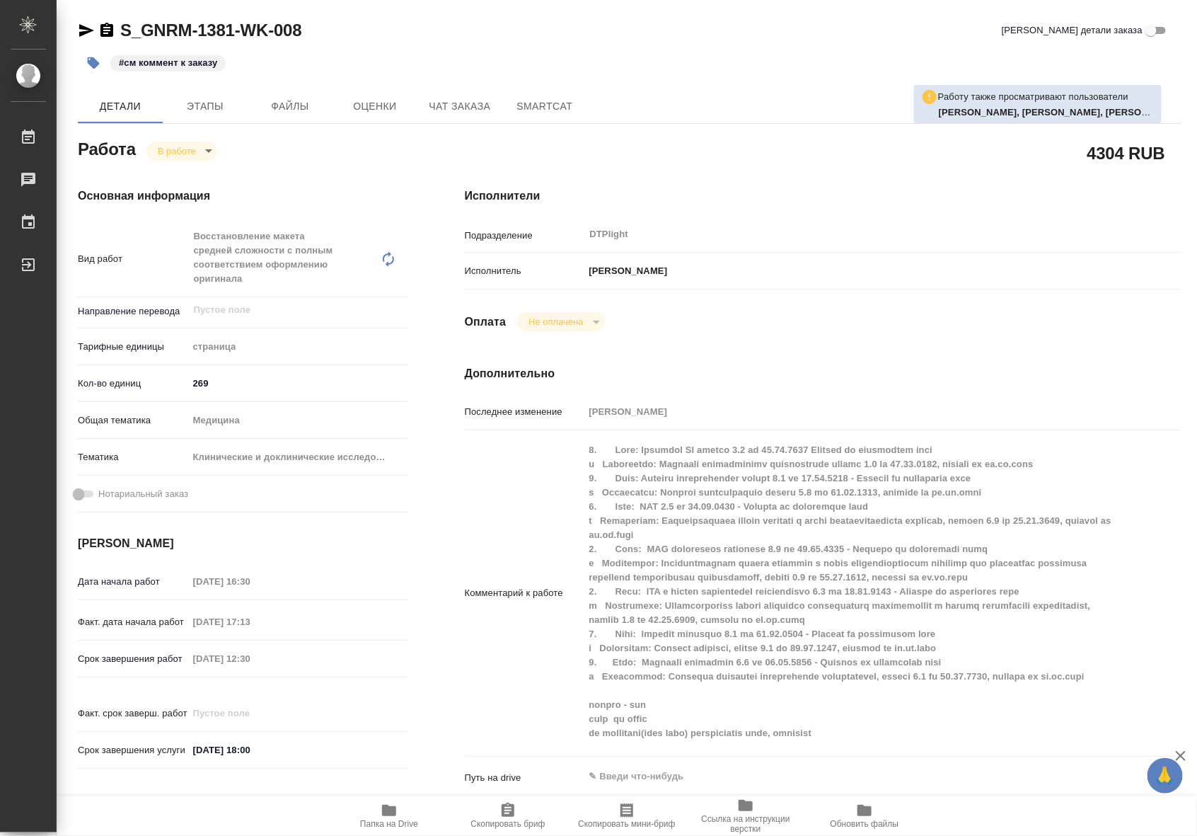
type textarea "x"
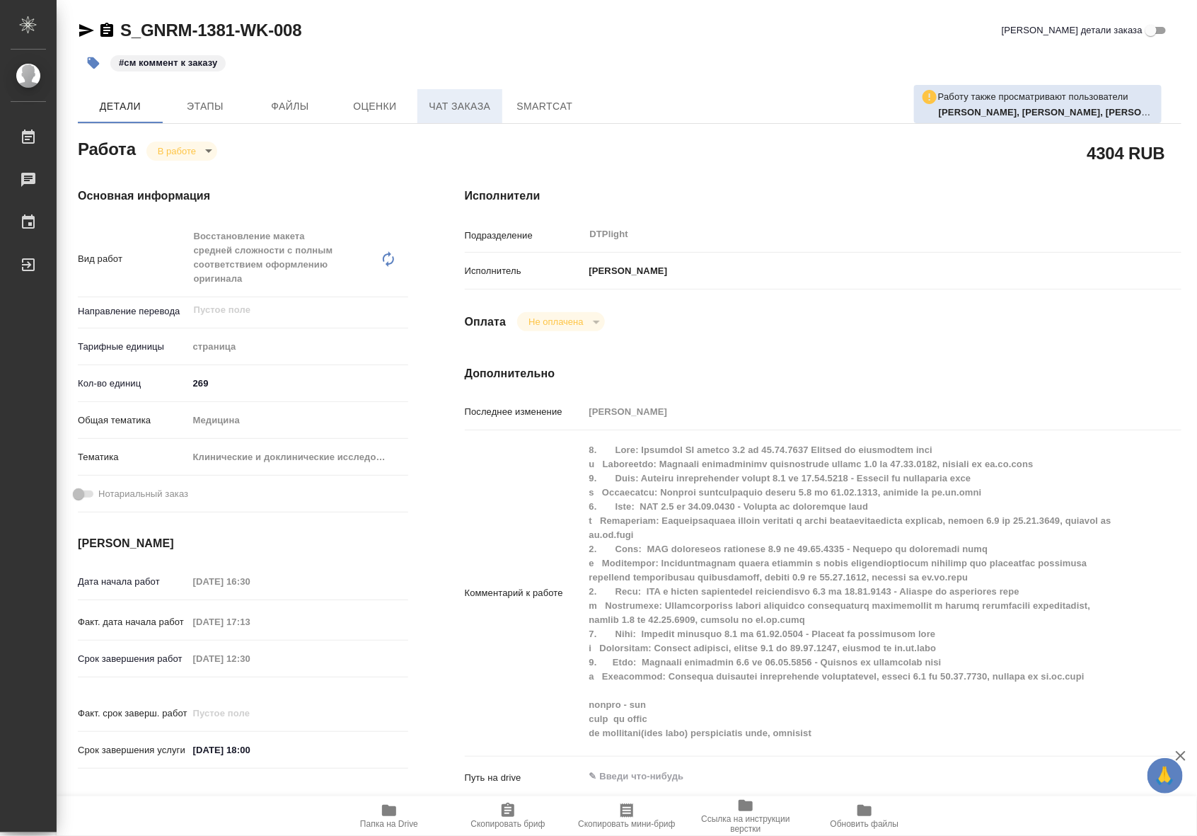
click at [437, 110] on span "Чат заказа" at bounding box center [460, 107] width 68 height 18
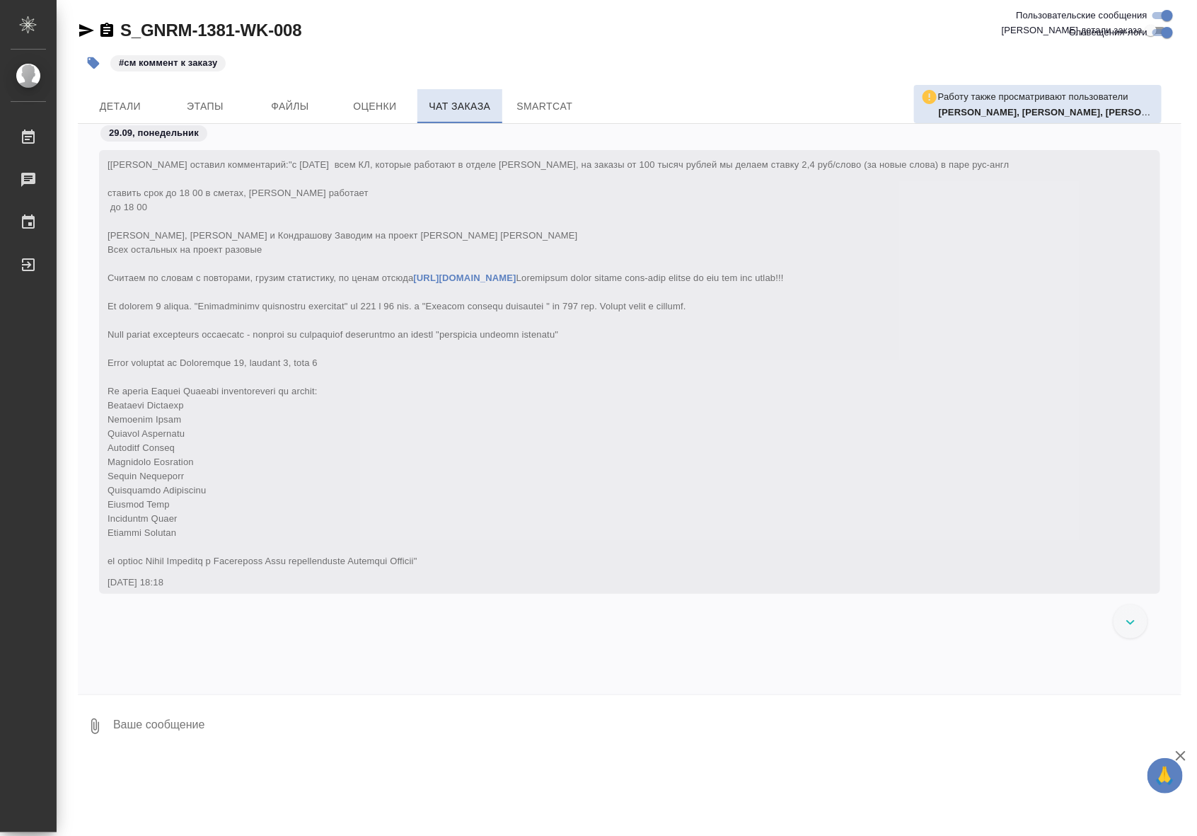
scroll to position [28347, 0]
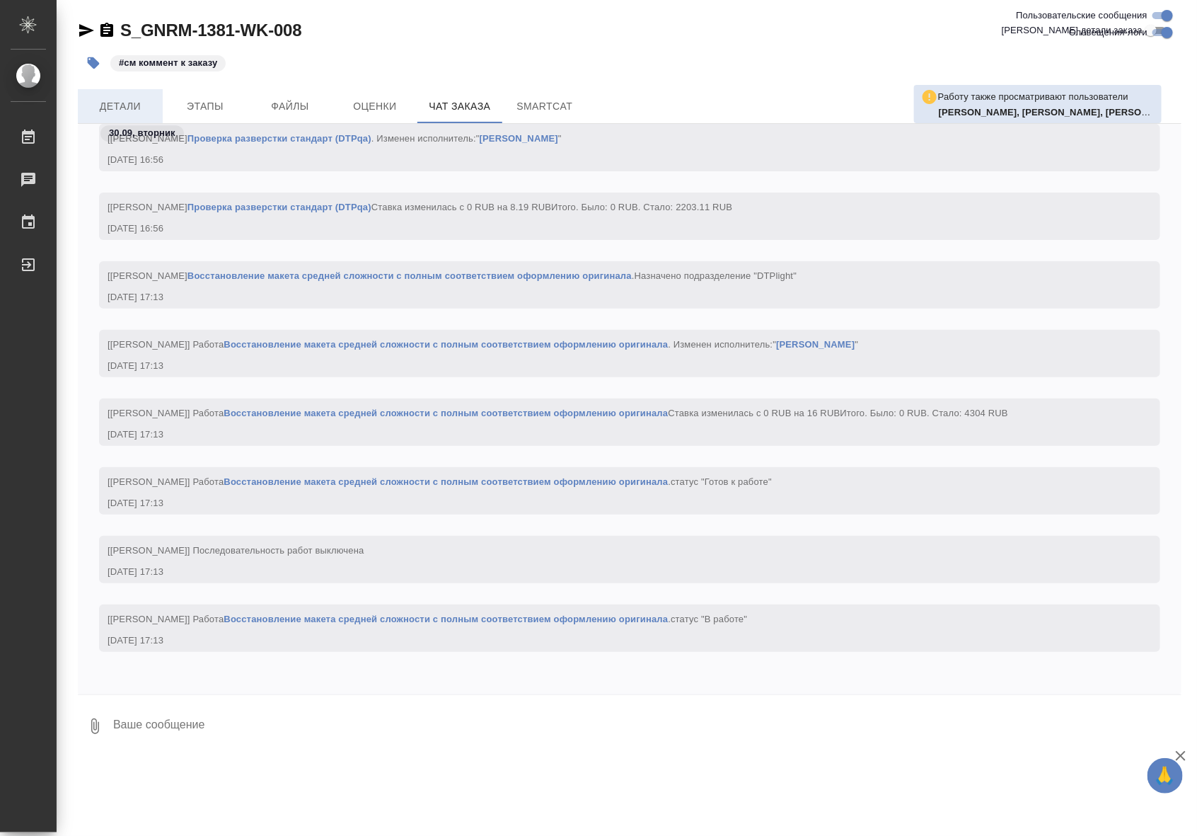
click at [110, 115] on button "Детали" at bounding box center [120, 106] width 85 height 34
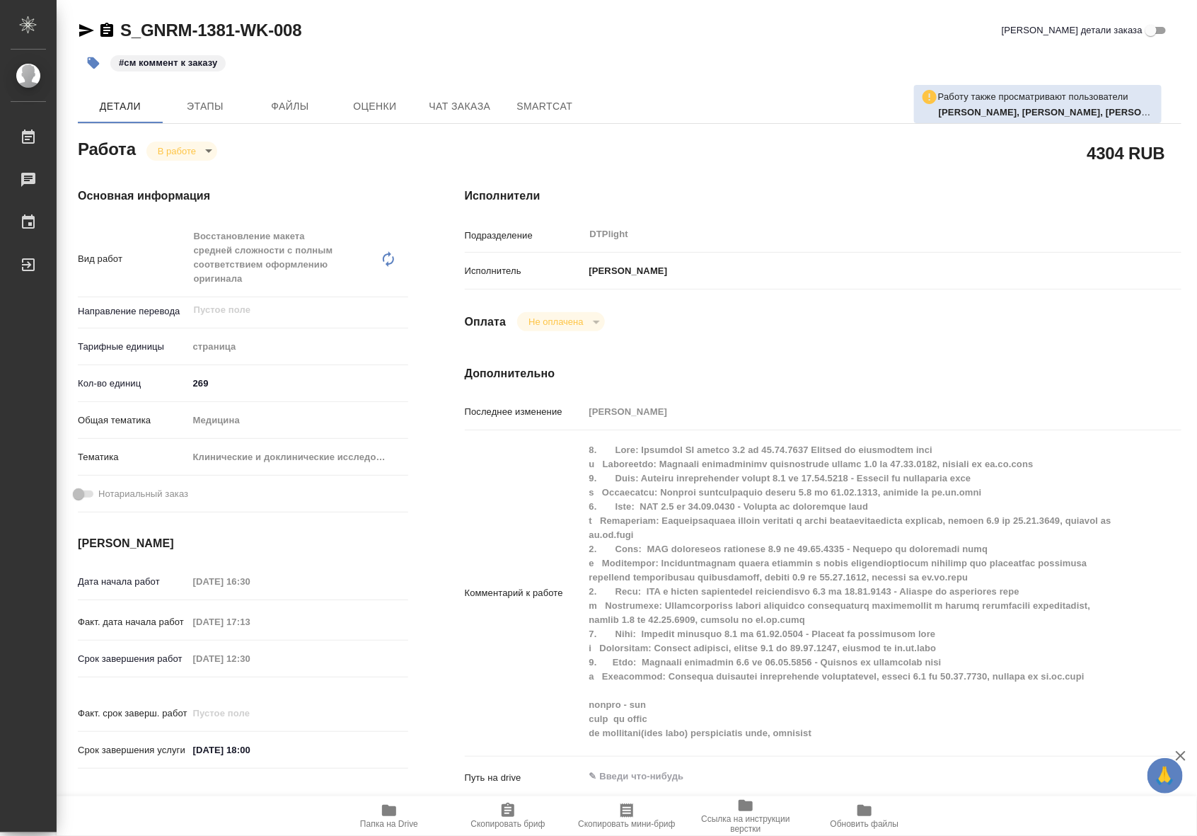
type textarea "x"
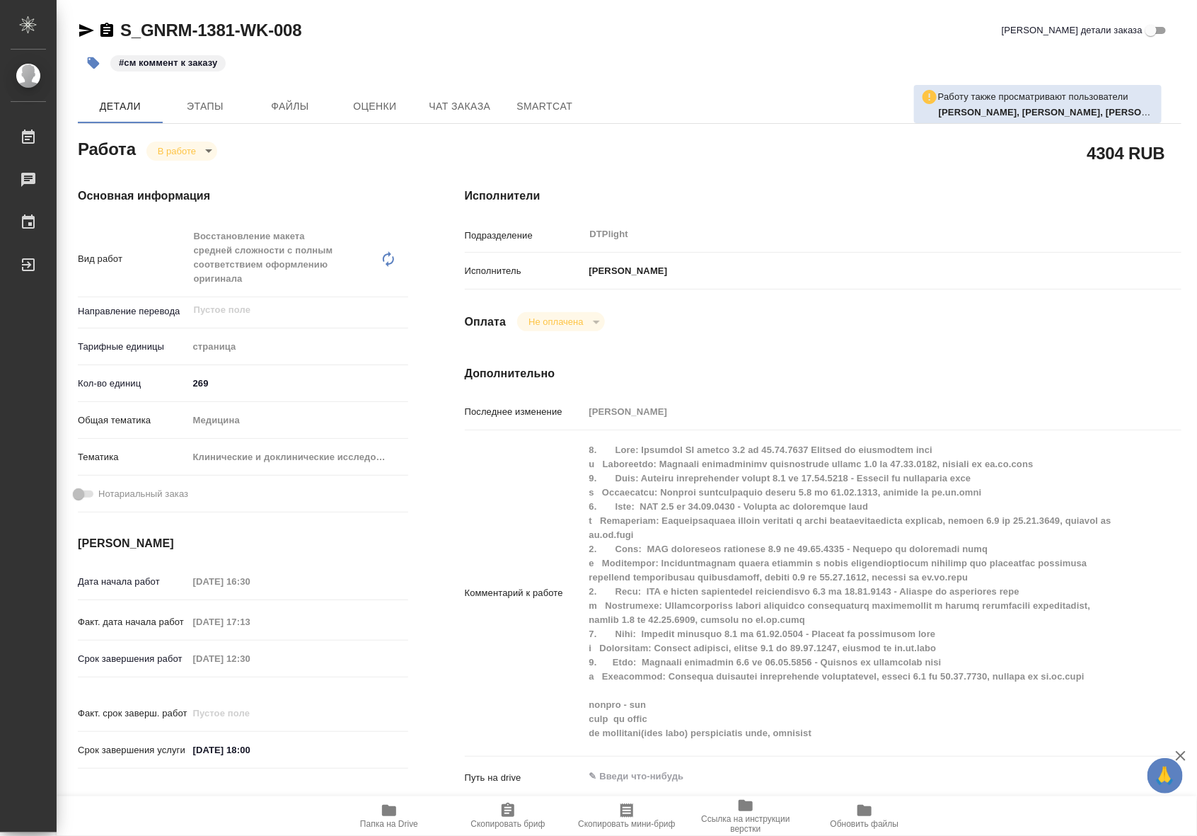
type textarea "x"
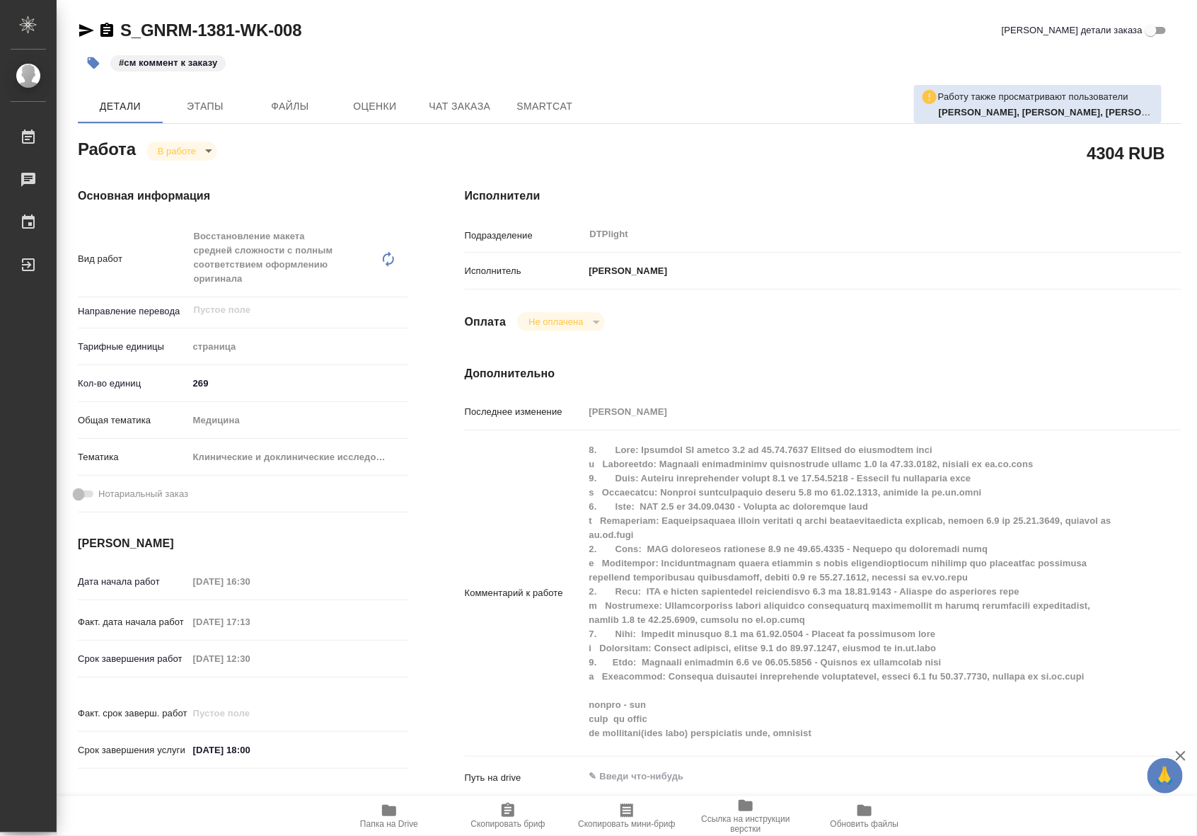
type textarea "x"
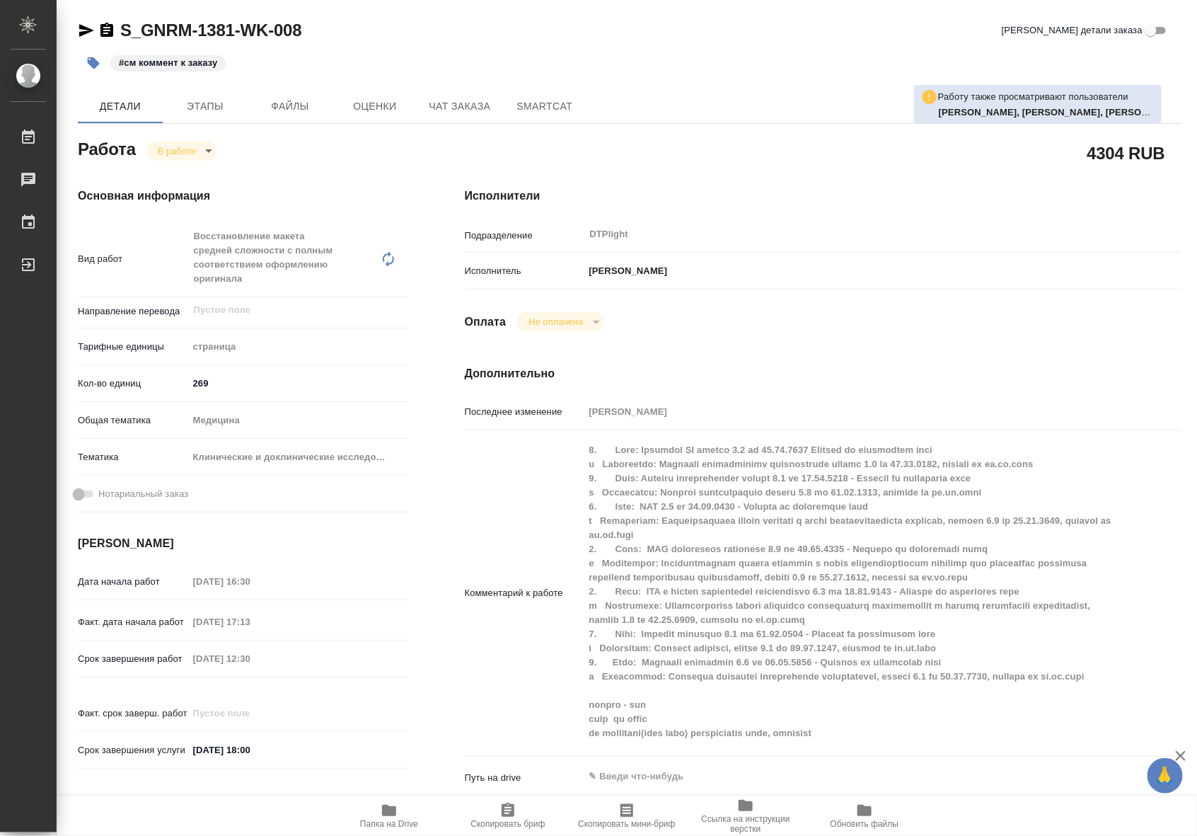
click at [395, 814] on icon "button" at bounding box center [389, 810] width 14 height 11
